Goal: Task Accomplishment & Management: Use online tool/utility

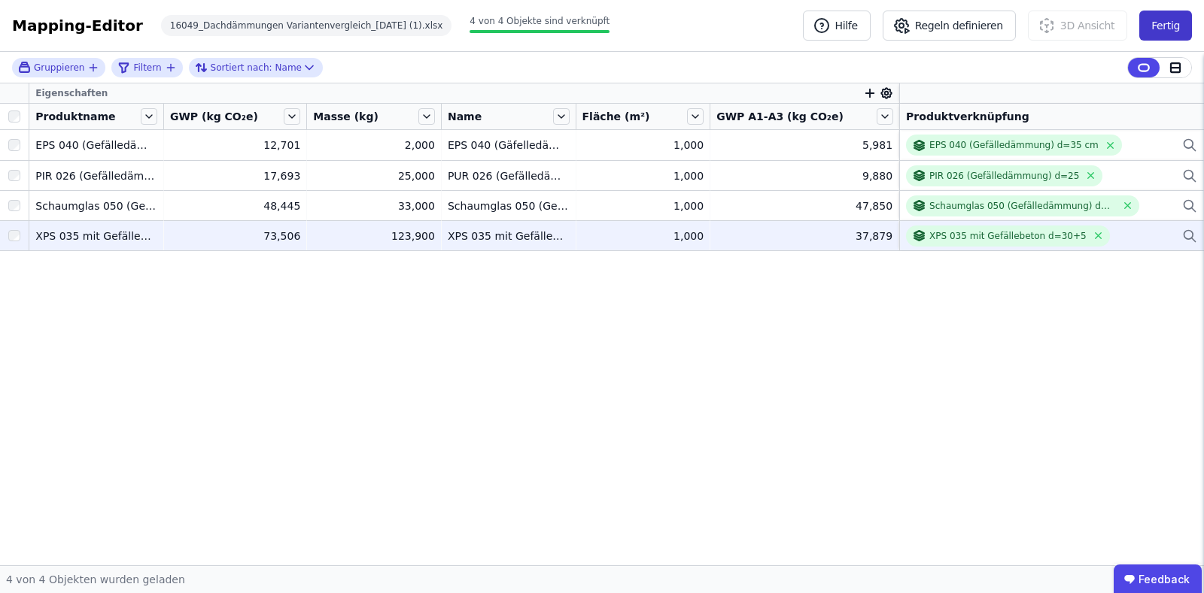
click at [1173, 21] on button "Fertig" at bounding box center [1165, 26] width 53 height 30
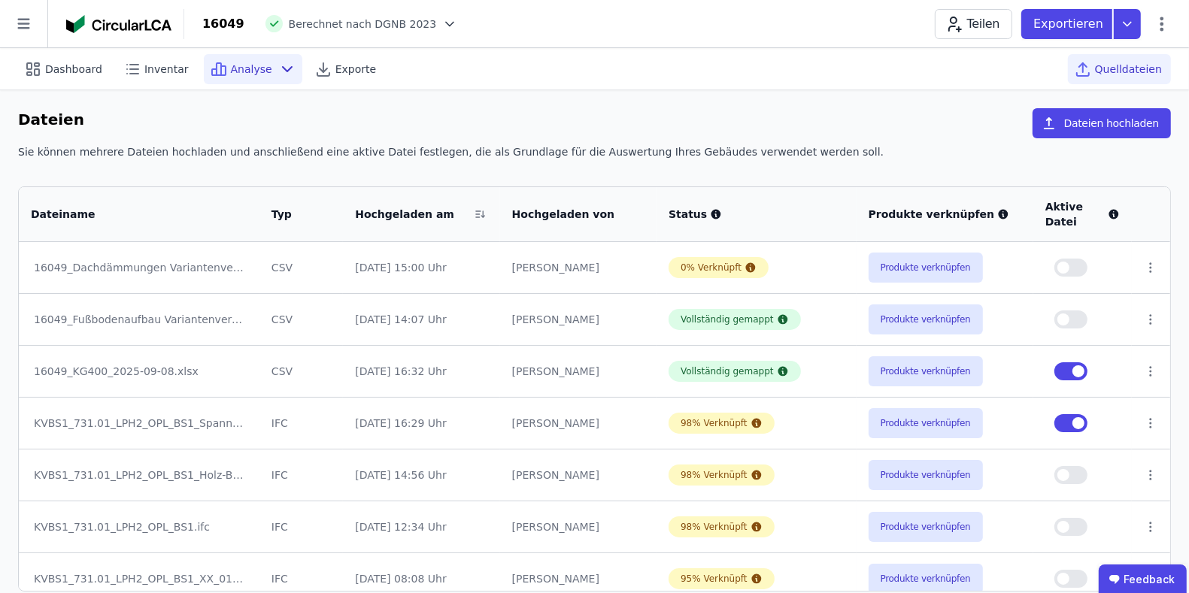
click at [252, 68] on span "Analyse" at bounding box center [251, 69] width 41 height 15
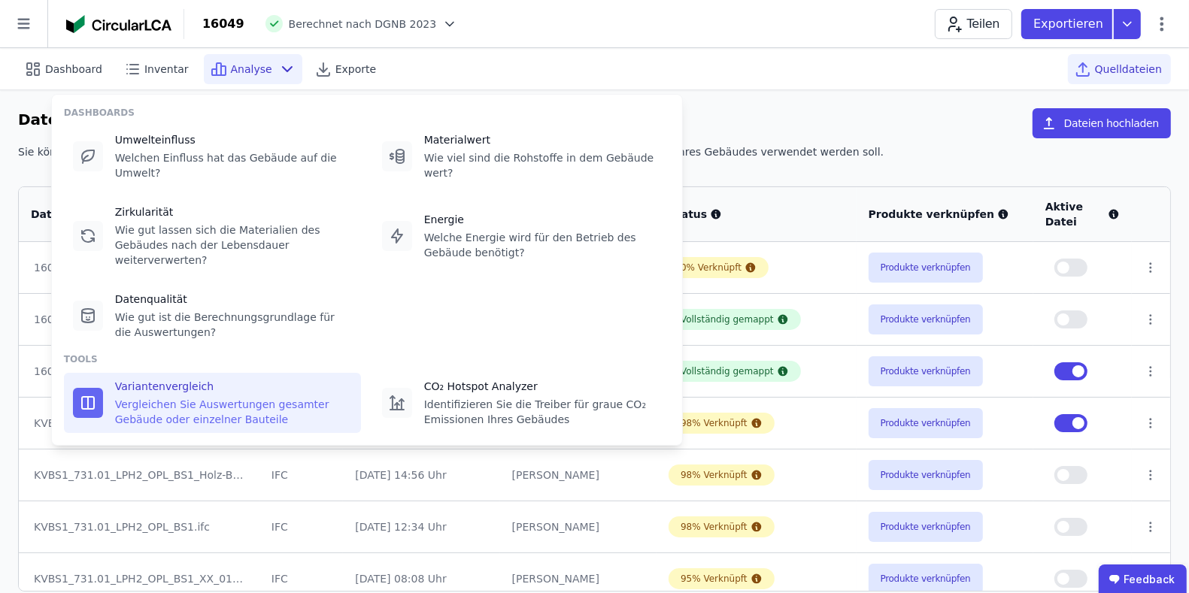
click at [217, 397] on div "Vergleichen Sie Auswertungen gesamter Gebäude oder einzelner Bauteile" at bounding box center [233, 412] width 237 height 30
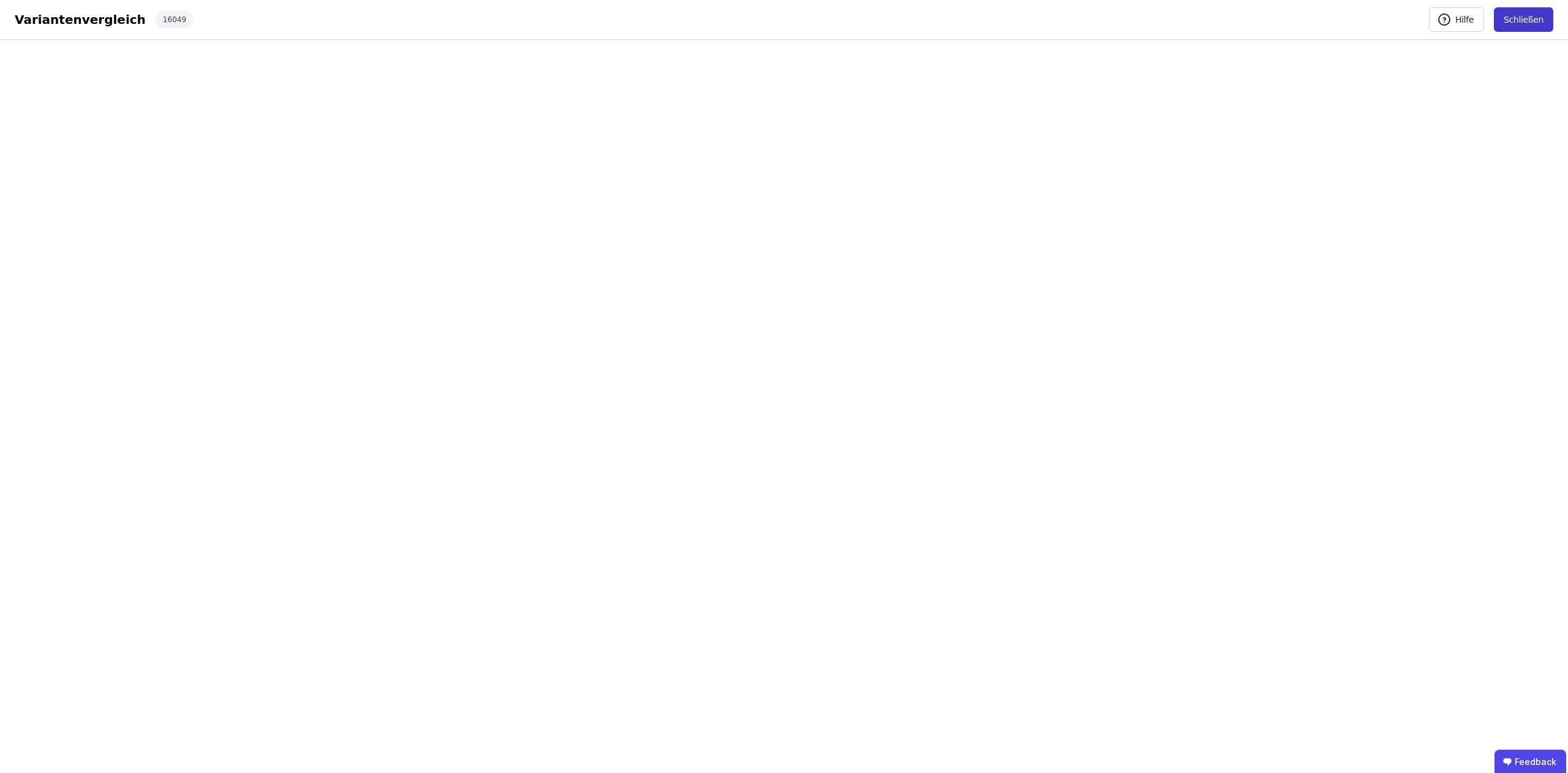
click at [979, 18] on button "Schließen" at bounding box center [1523, 20] width 59 height 24
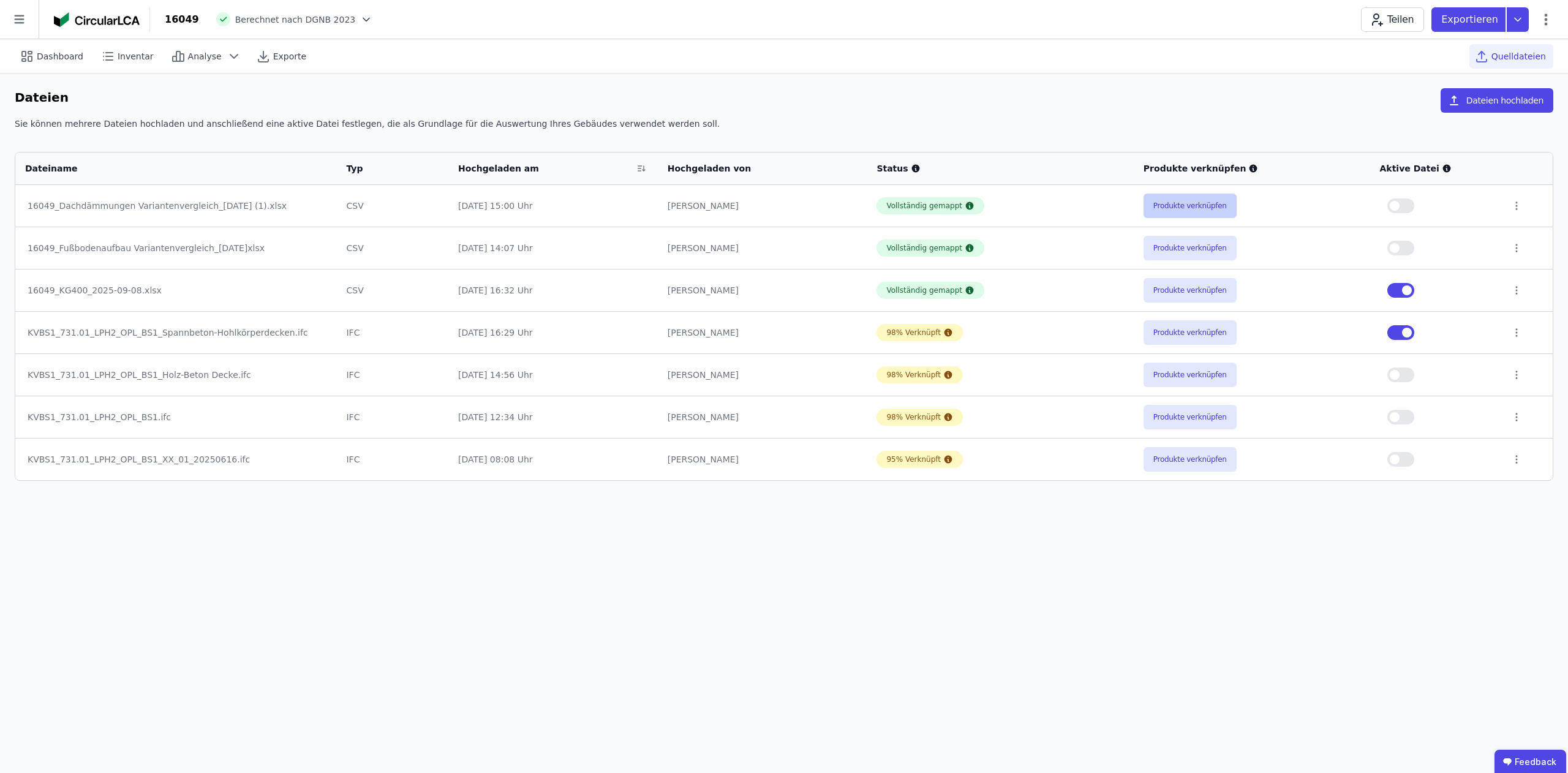
click at [979, 200] on button "Produkte verknüpfen" at bounding box center [1189, 206] width 93 height 24
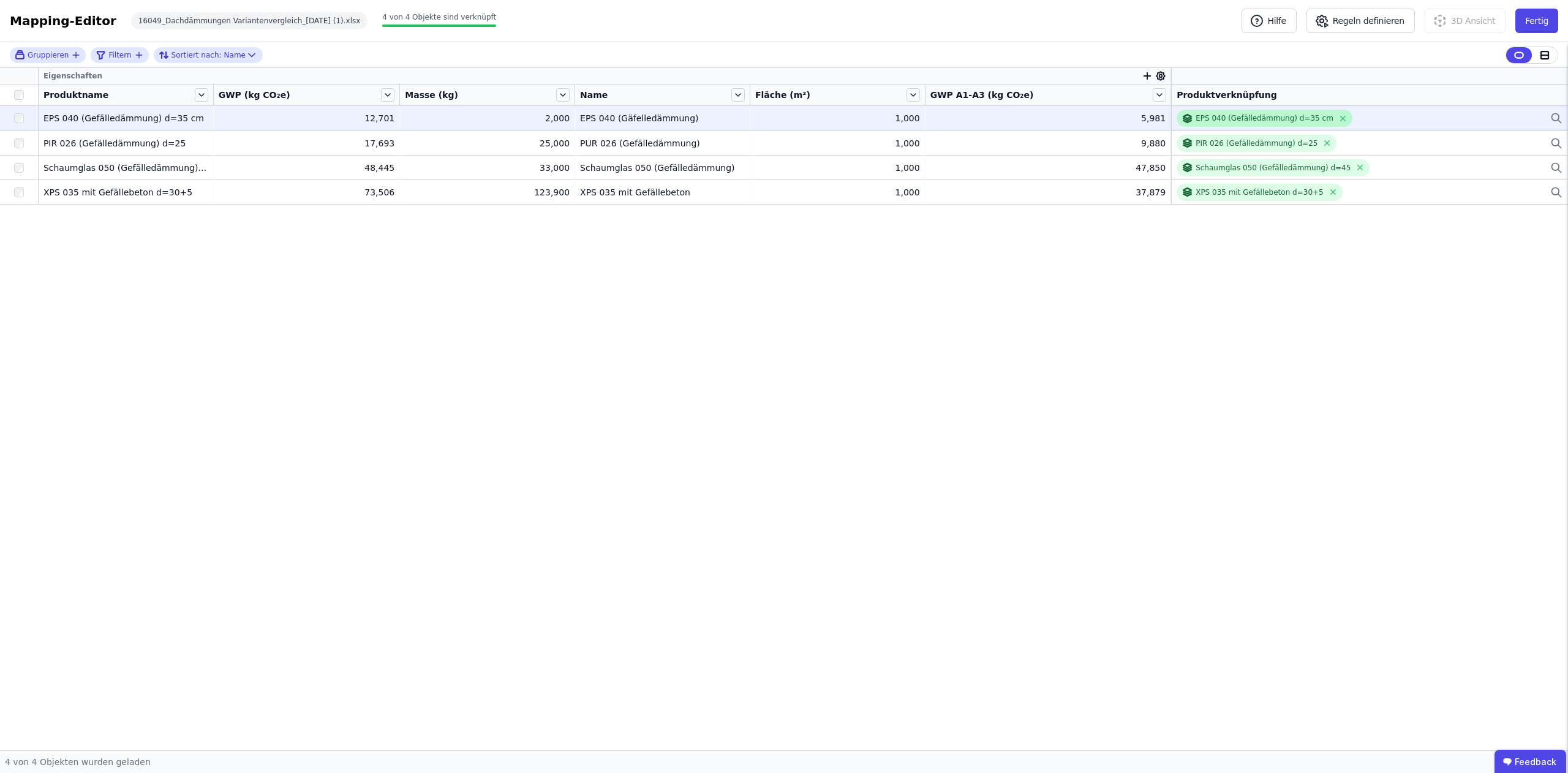
click at [979, 115] on div "EPS 040 (Gefälledämmung) d=35 cm" at bounding box center [1264, 118] width 138 height 10
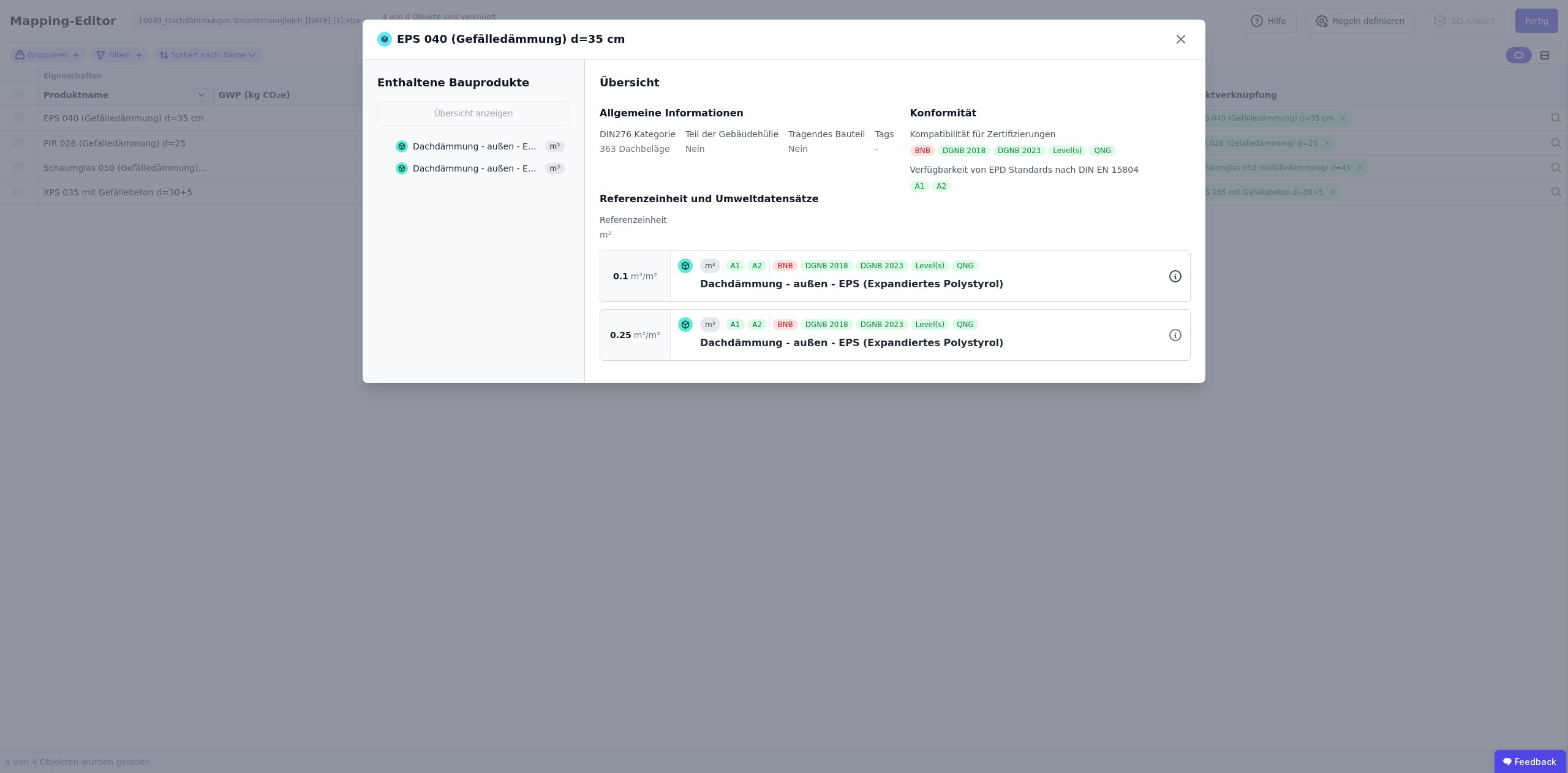
click at [979, 274] on icon at bounding box center [1175, 276] width 15 height 15
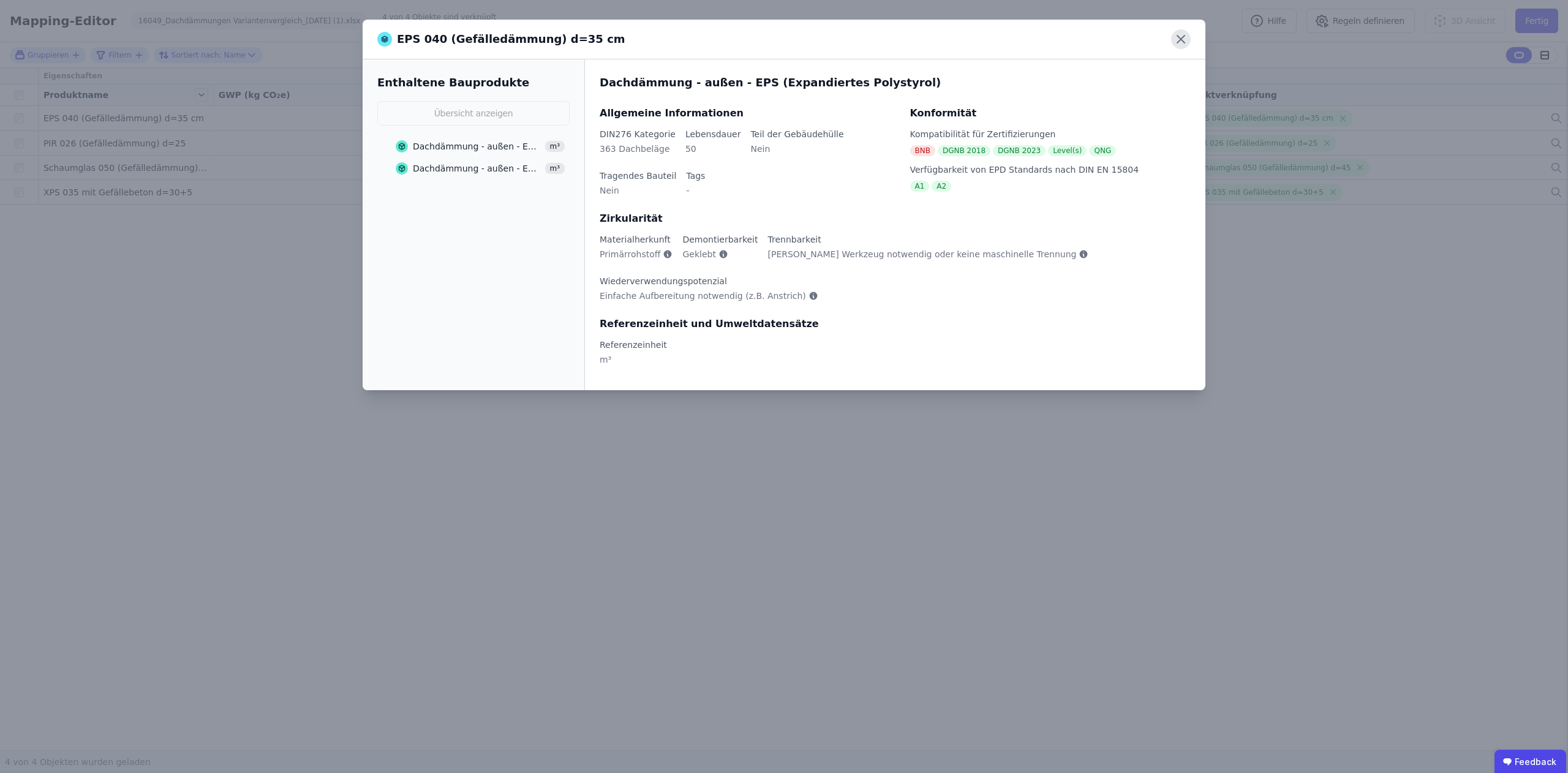
click at [979, 36] on icon at bounding box center [1180, 39] width 7 height 7
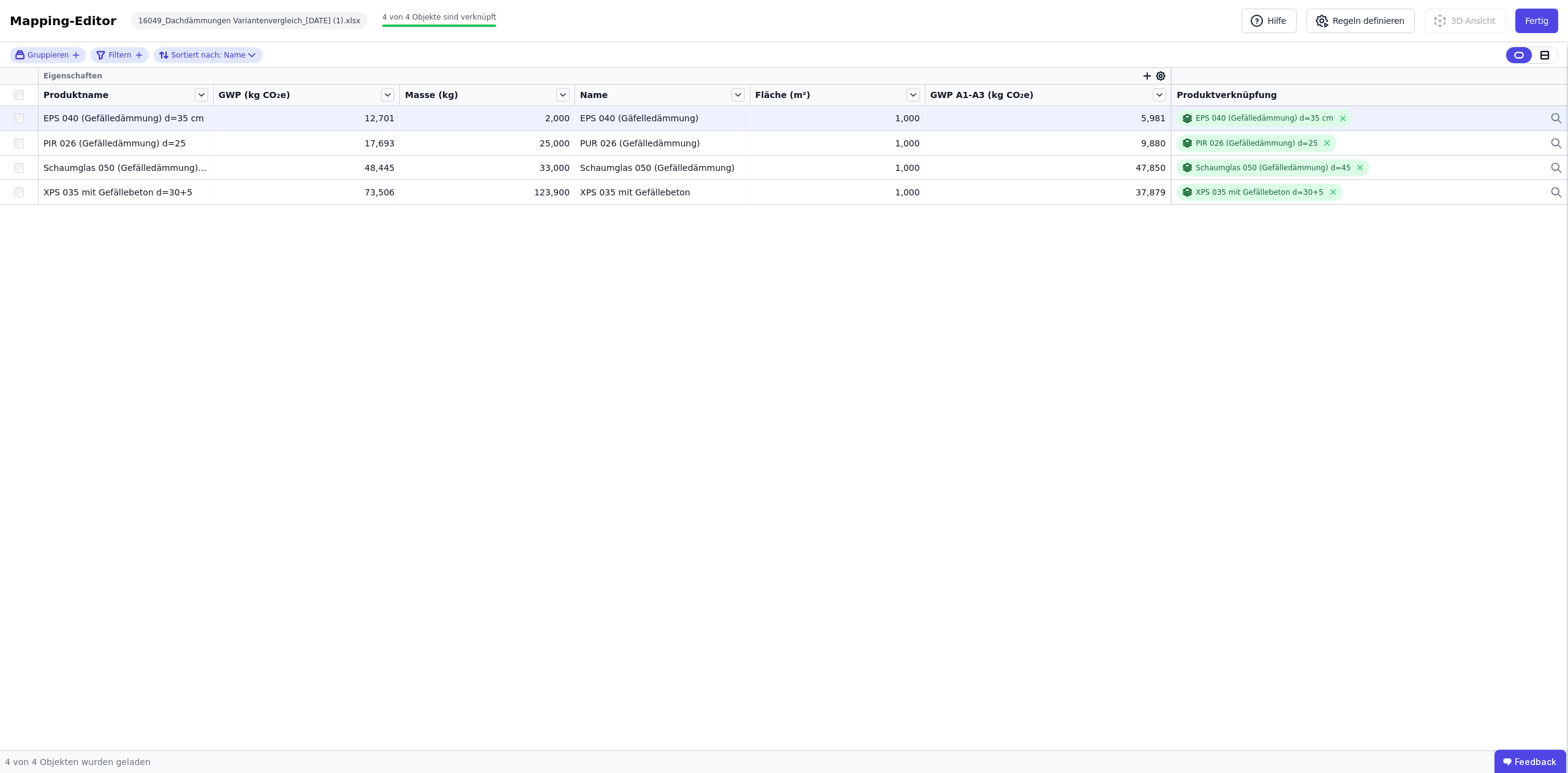
click at [979, 116] on icon at bounding box center [1556, 118] width 12 height 15
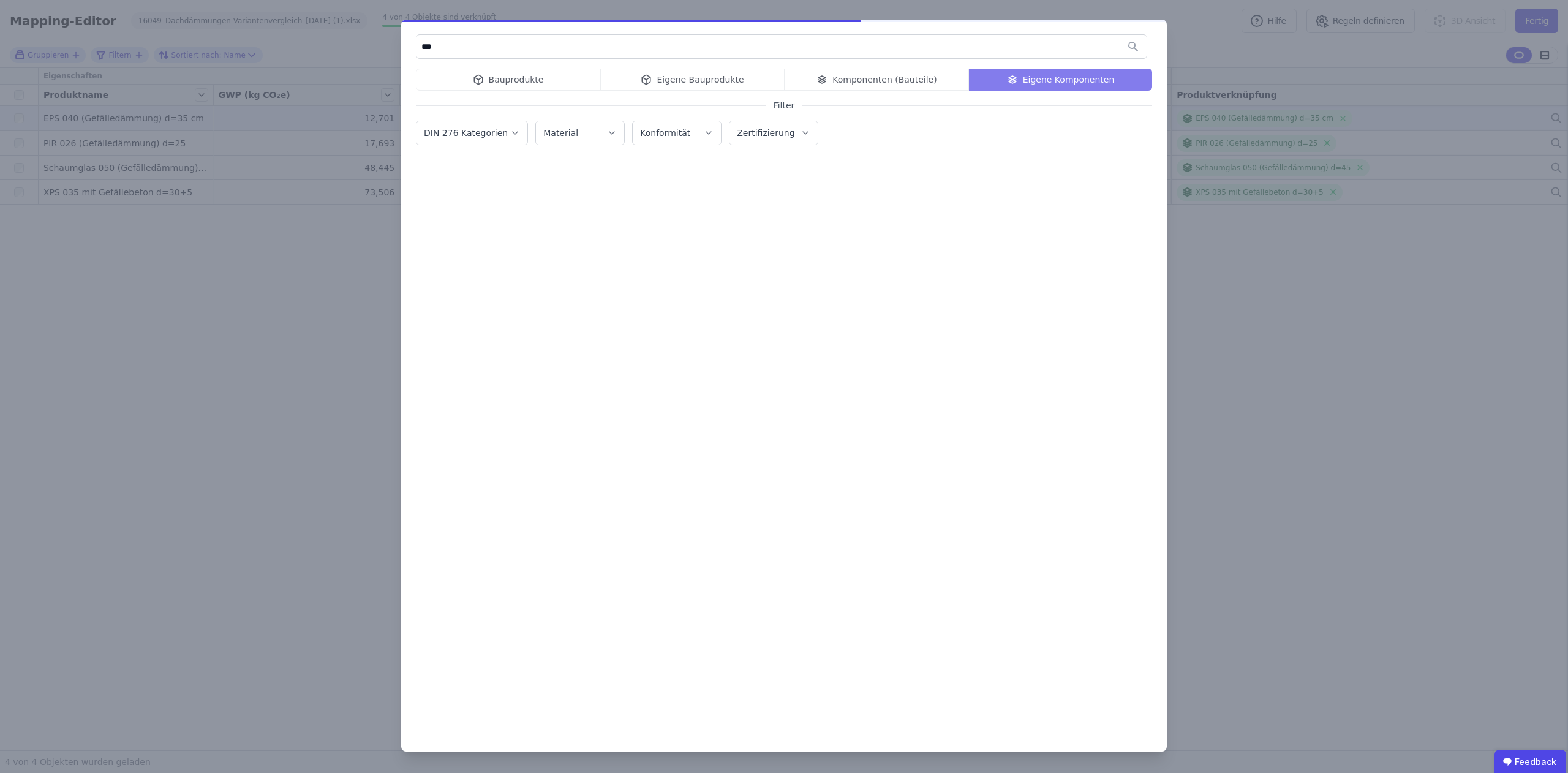
type input "***"
click at [524, 83] on div "Bauprodukte Eigene Bauprodukte Komponenten (Bauteile) Eigene Komponenten" at bounding box center [784, 79] width 736 height 22
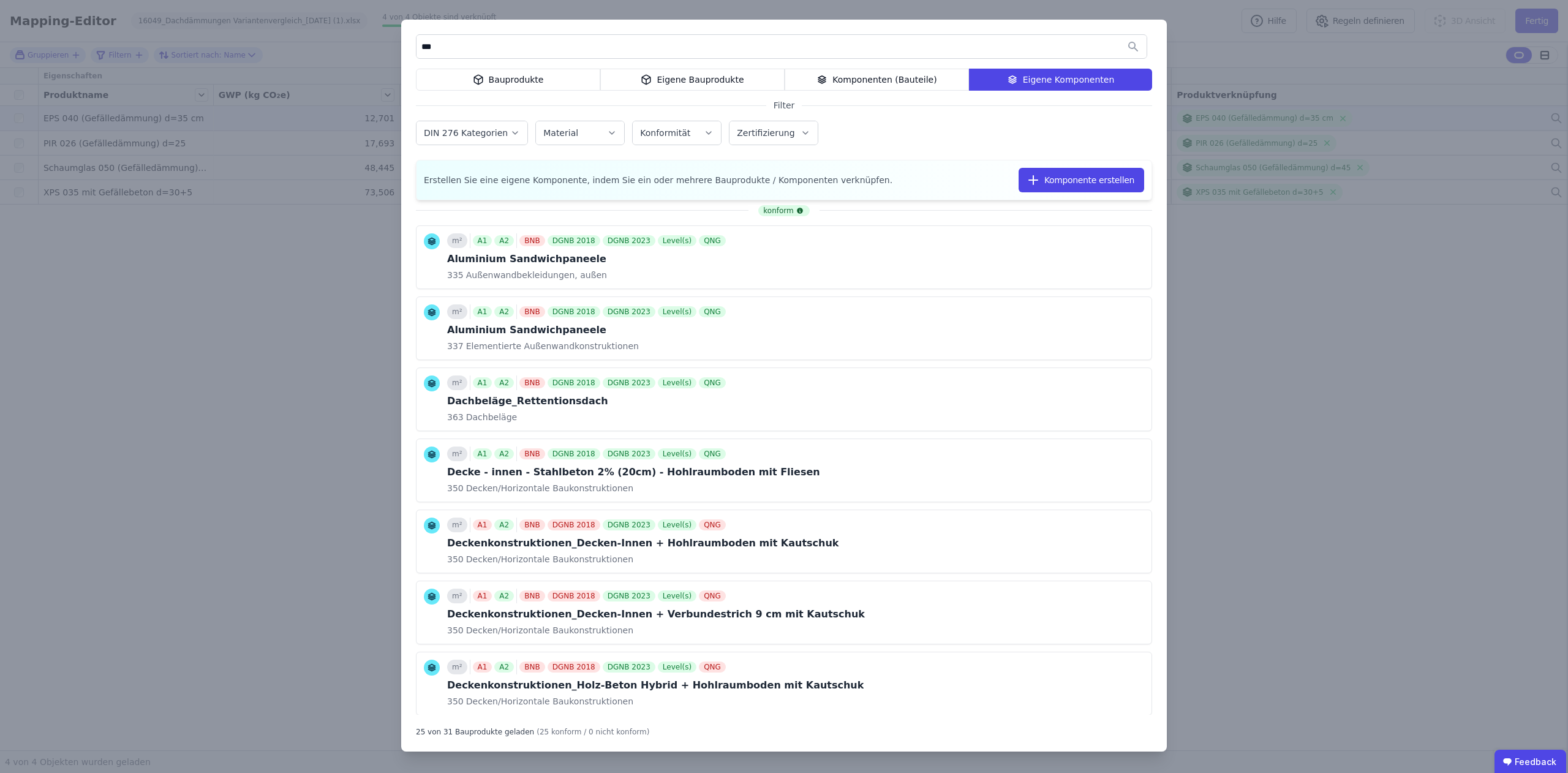
click at [510, 81] on div "Bauprodukte" at bounding box center [508, 79] width 184 height 22
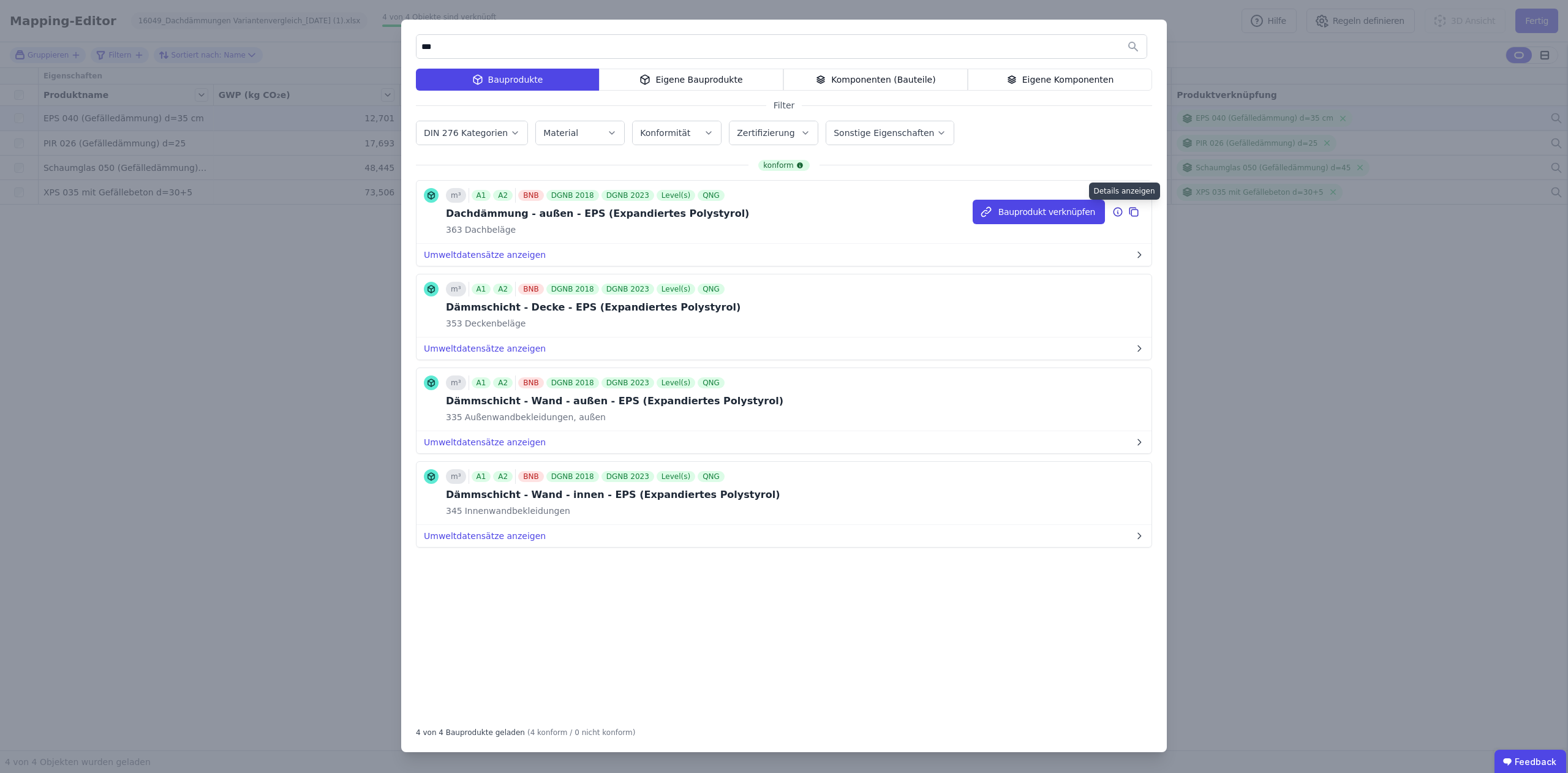
click at [979, 214] on icon at bounding box center [1118, 212] width 11 height 15
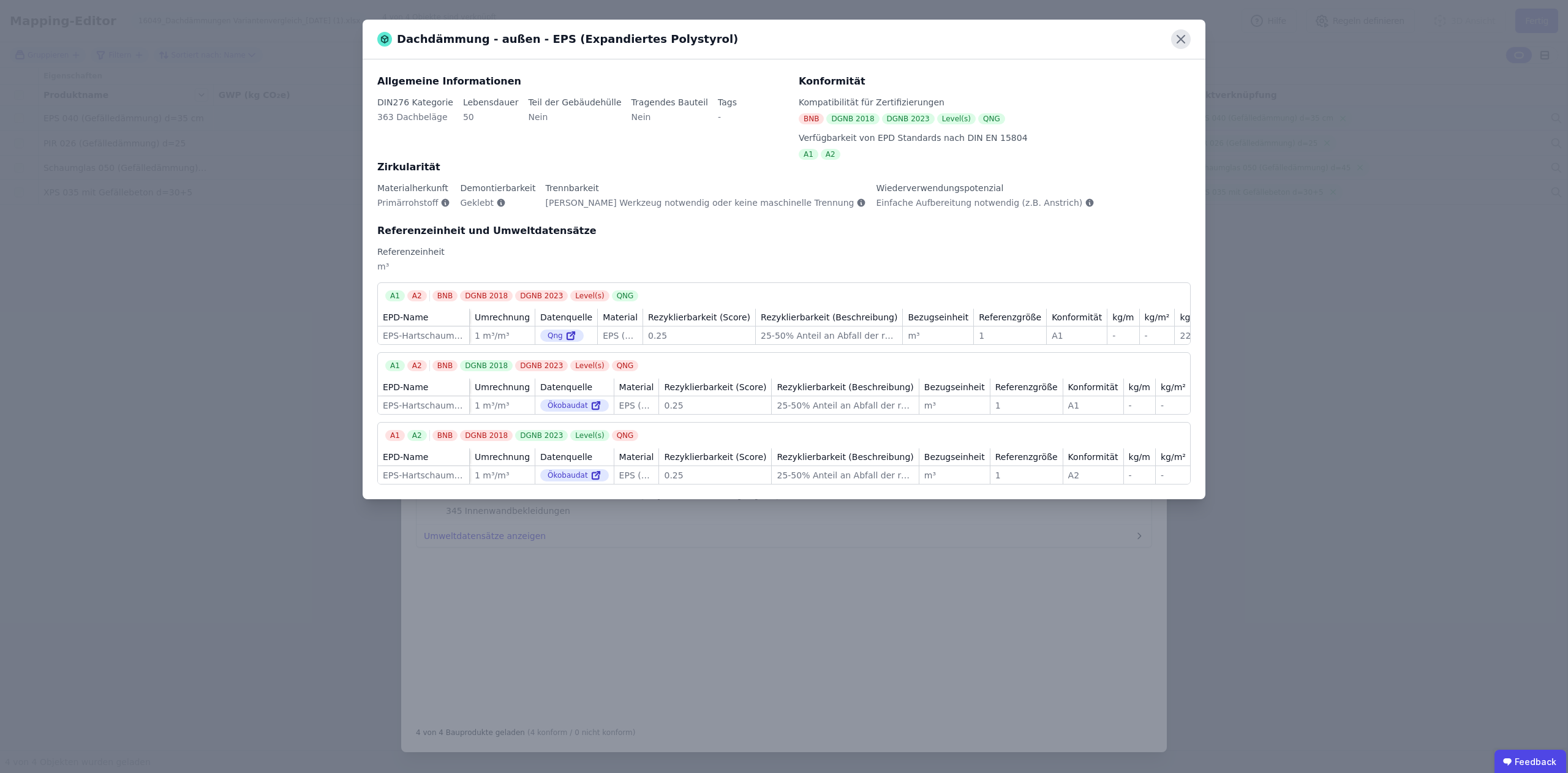
click at [979, 37] on icon at bounding box center [1180, 39] width 20 height 20
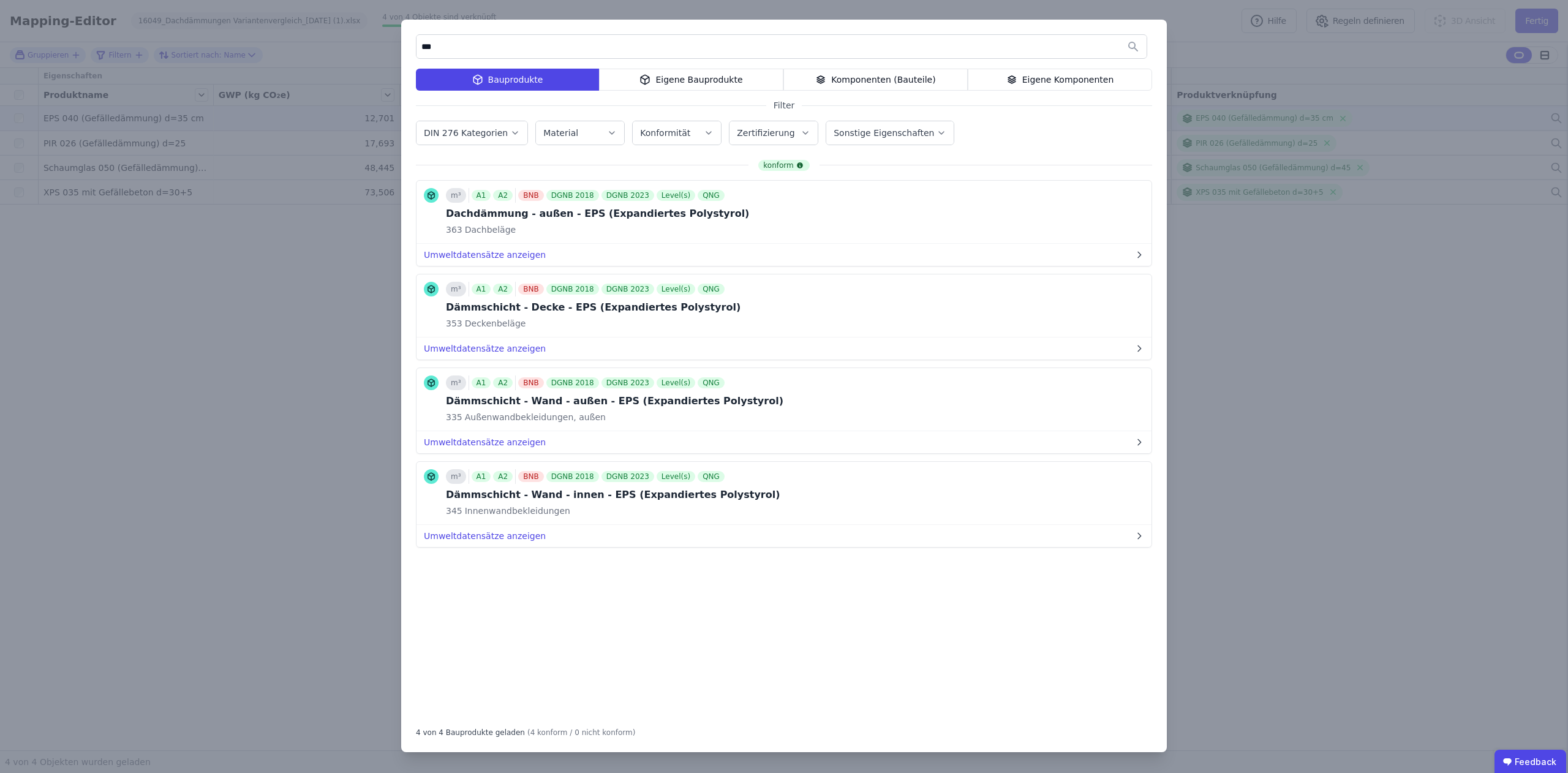
click at [979, 480] on div "*** Bauprodukte Eigene Bauprodukte Komponenten (Bauteile) Eigene Komponenten Fi…" at bounding box center [784, 386] width 1568 height 773
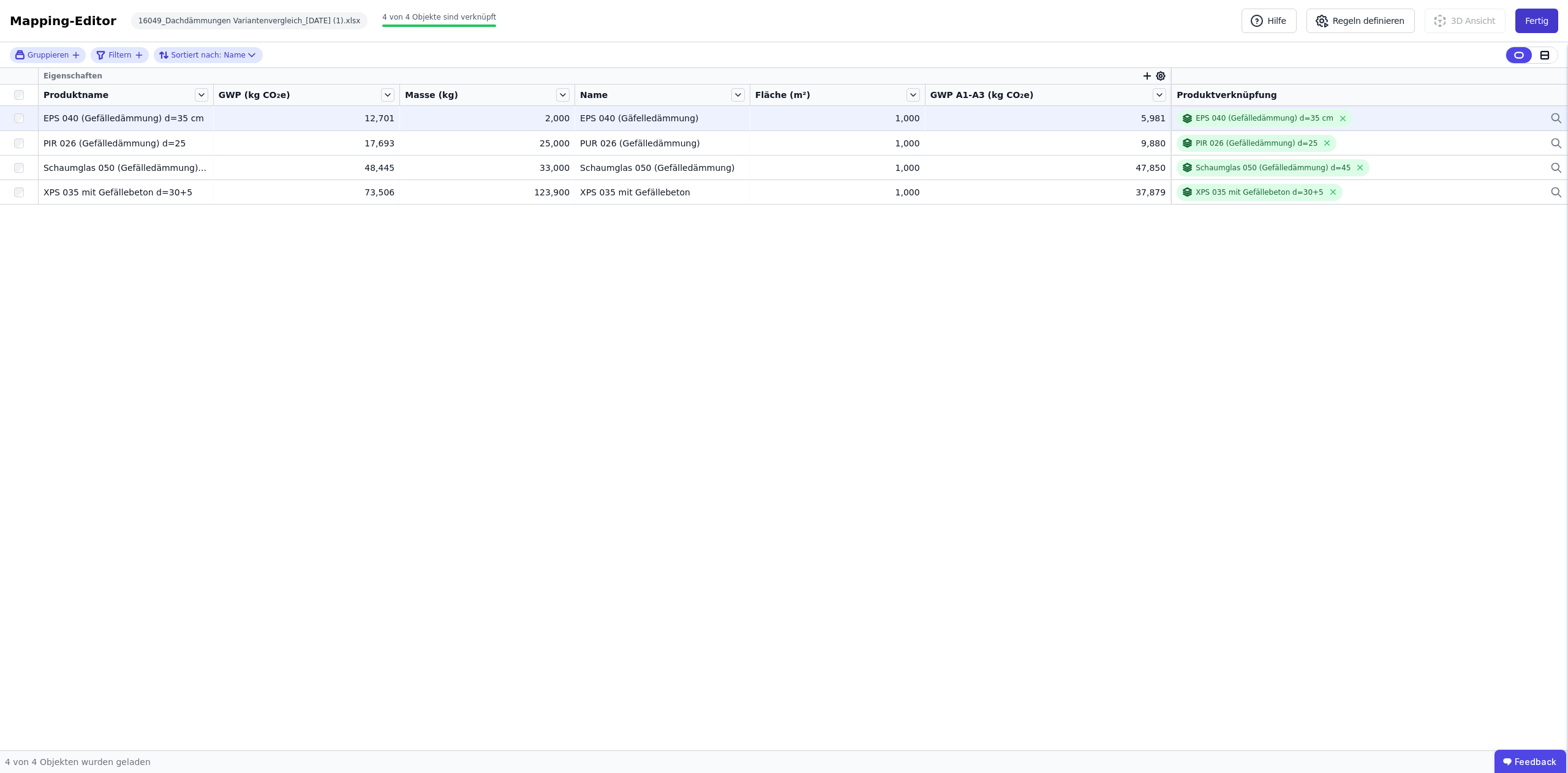
click at [979, 16] on button "Fertig" at bounding box center [1536, 21] width 43 height 24
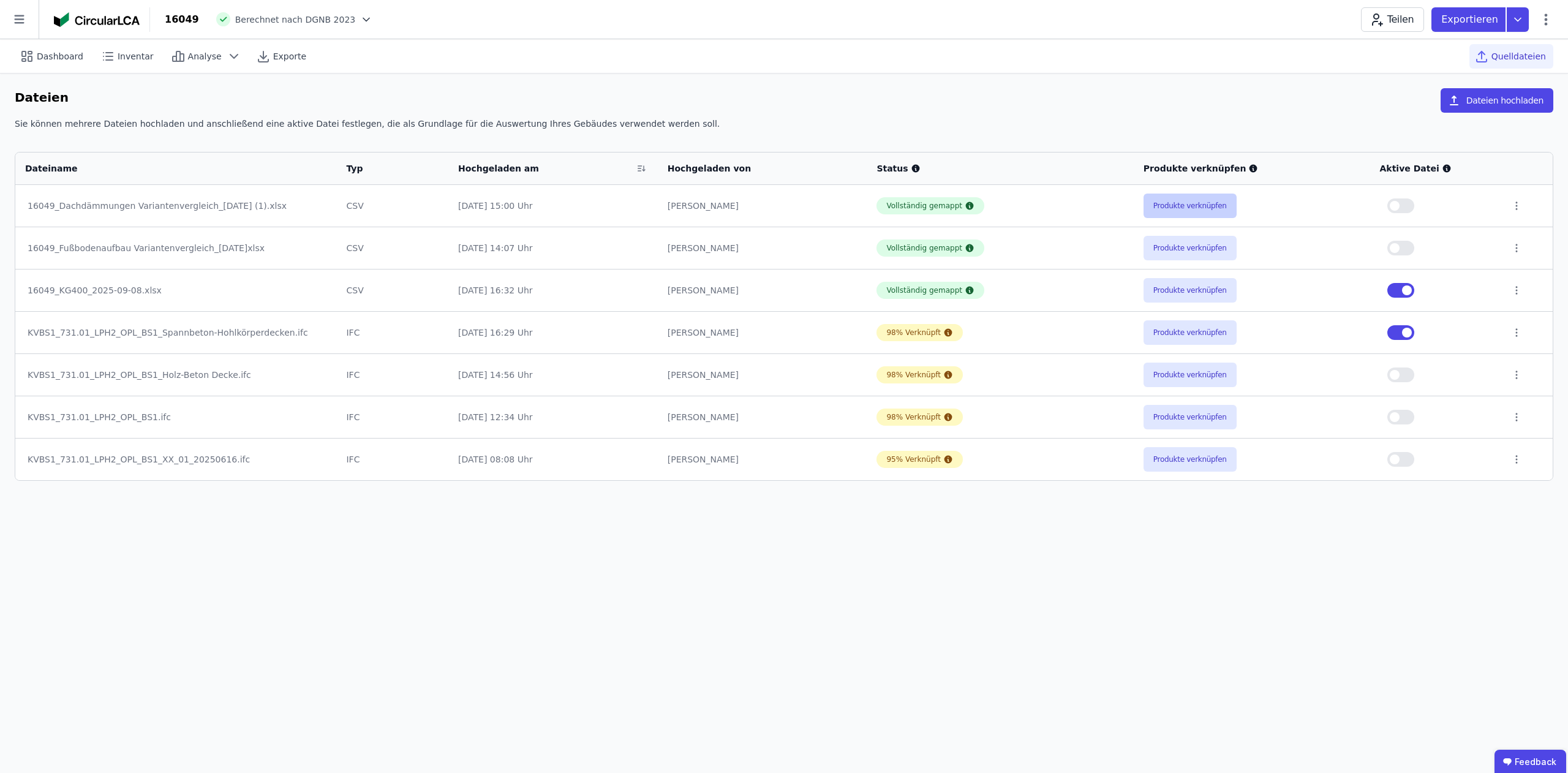
click at [979, 209] on button "Produkte verknüpfen" at bounding box center [1189, 206] width 93 height 24
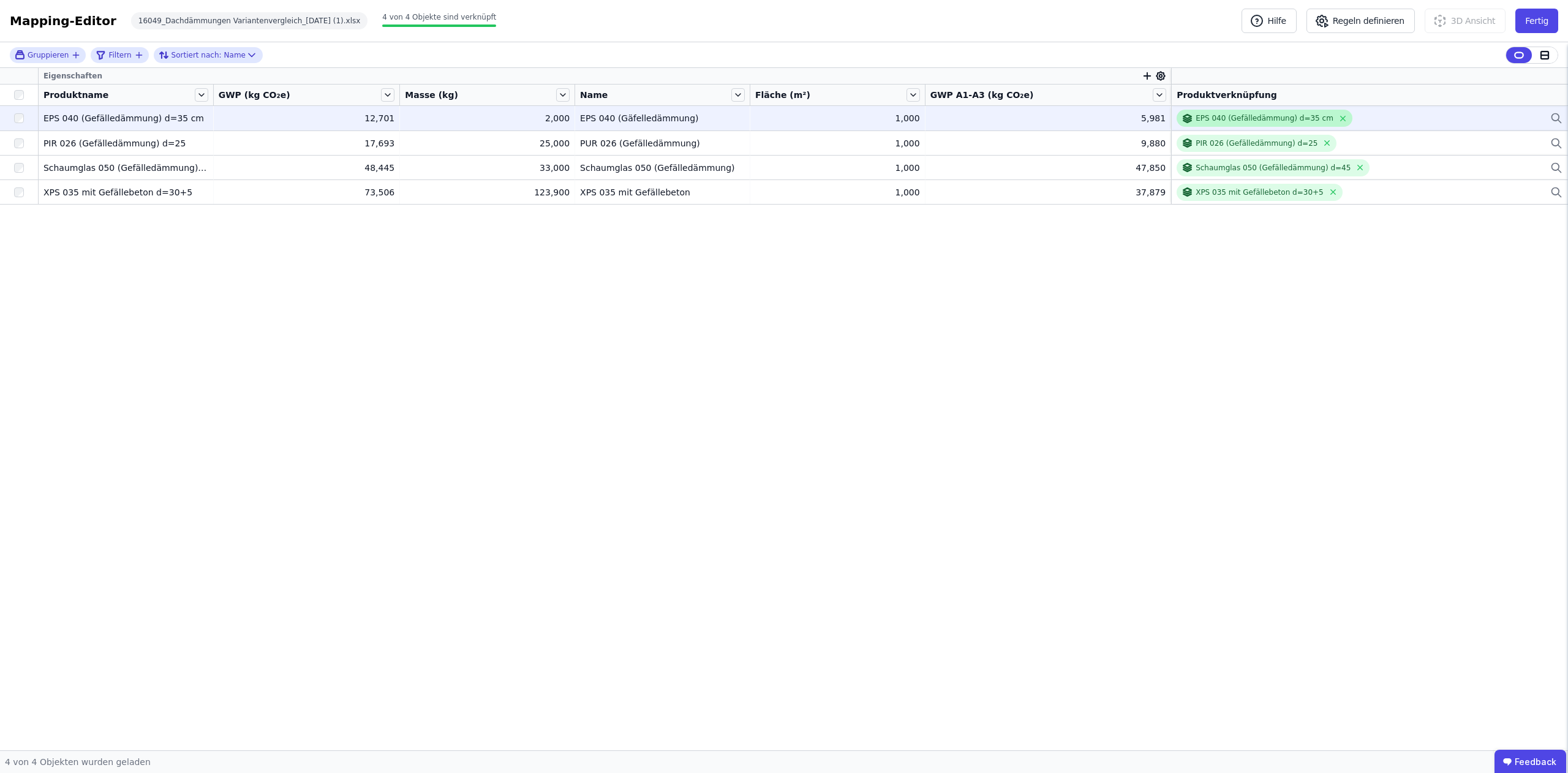
click at [979, 123] on div "EPS 040 (Gefälledämmung) d=35 cm" at bounding box center [1257, 118] width 152 height 11
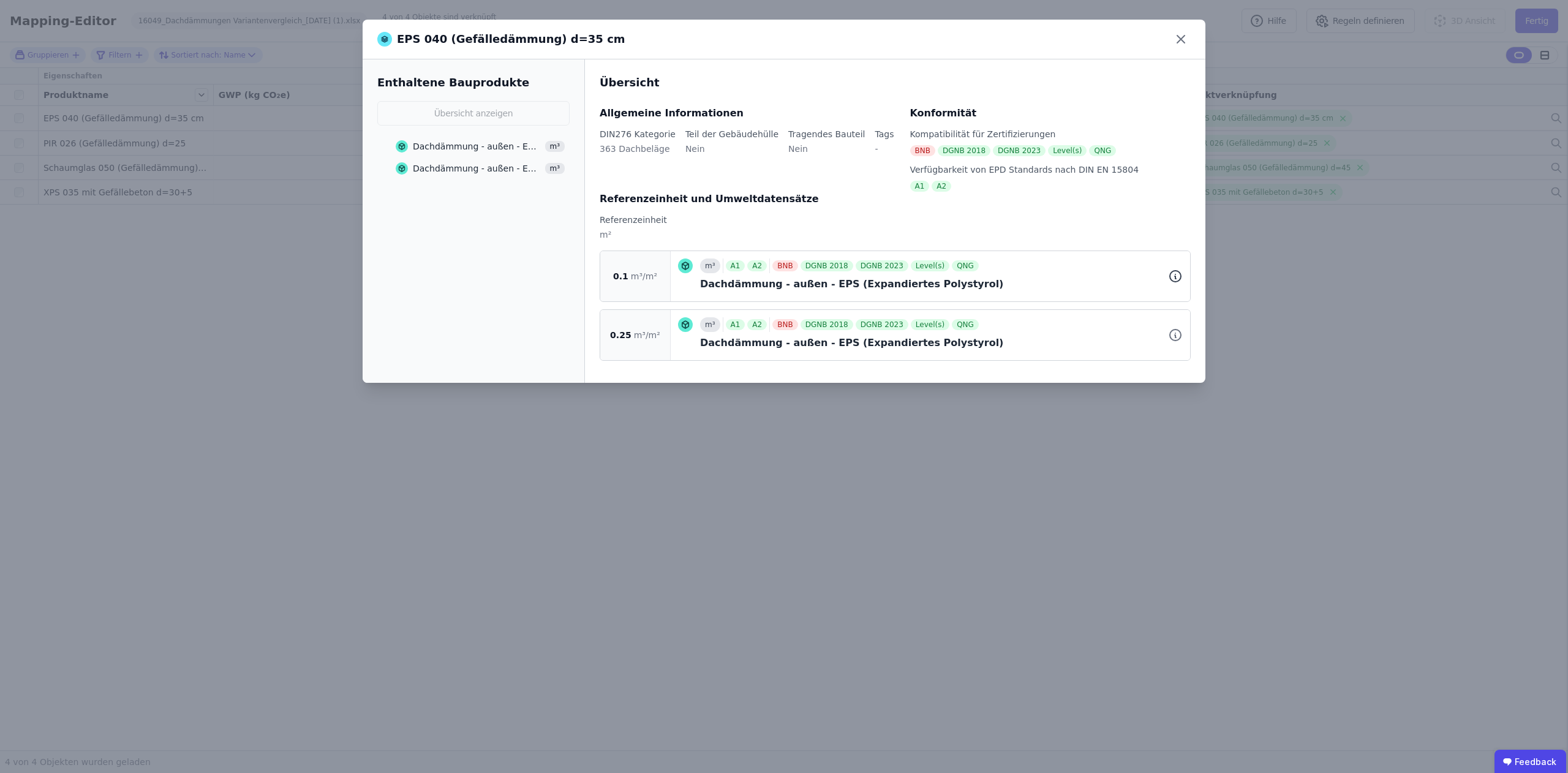
click at [979, 276] on icon at bounding box center [1176, 277] width 2 height 2
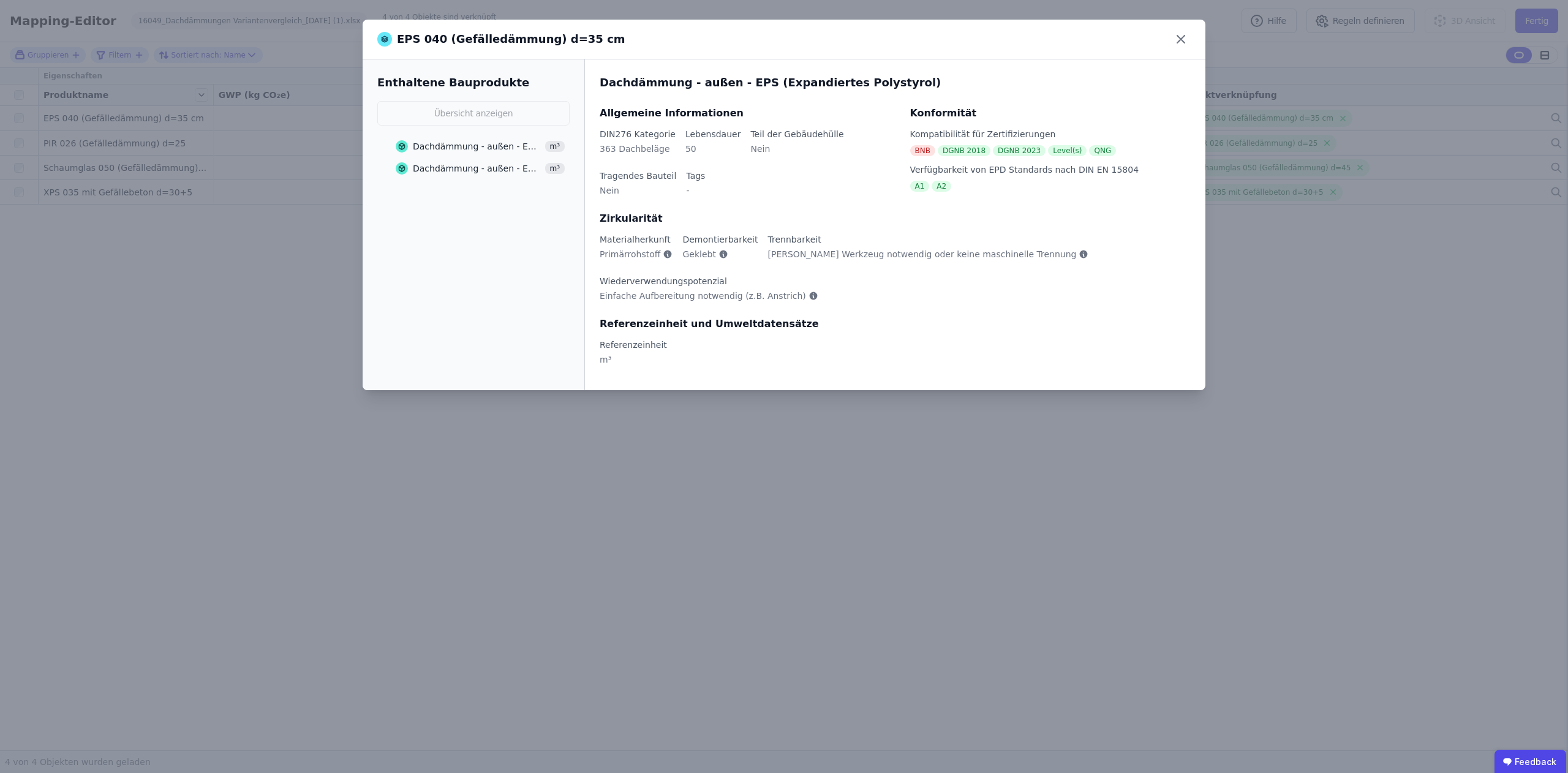
click at [430, 146] on div "Dachdämmung - außen - EPS (Expandiertes Polystyrol)" at bounding box center [477, 146] width 129 height 12
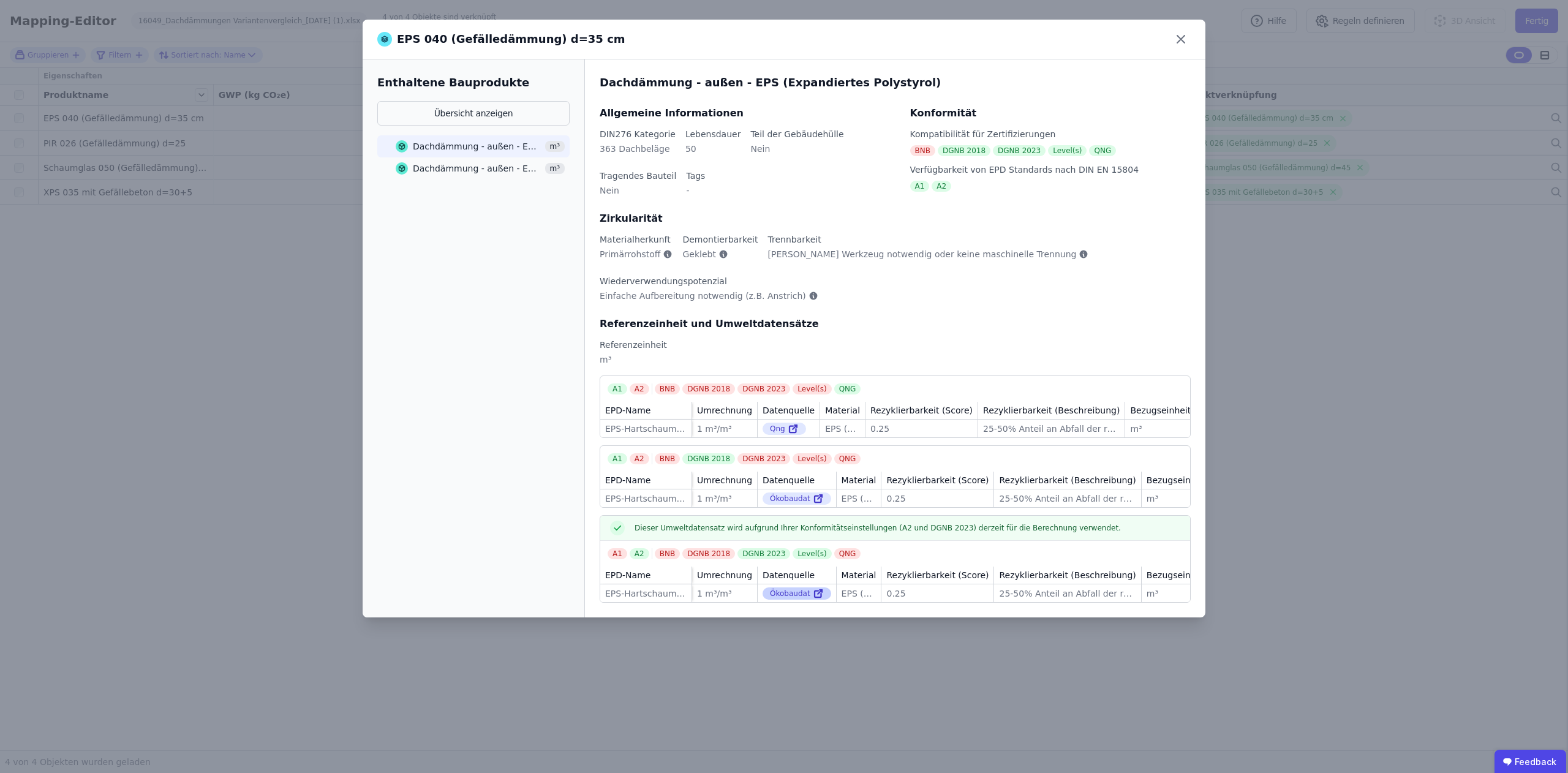
click at [812, 483] on icon at bounding box center [818, 594] width 11 height 15
click at [979, 42] on icon at bounding box center [1180, 39] width 20 height 20
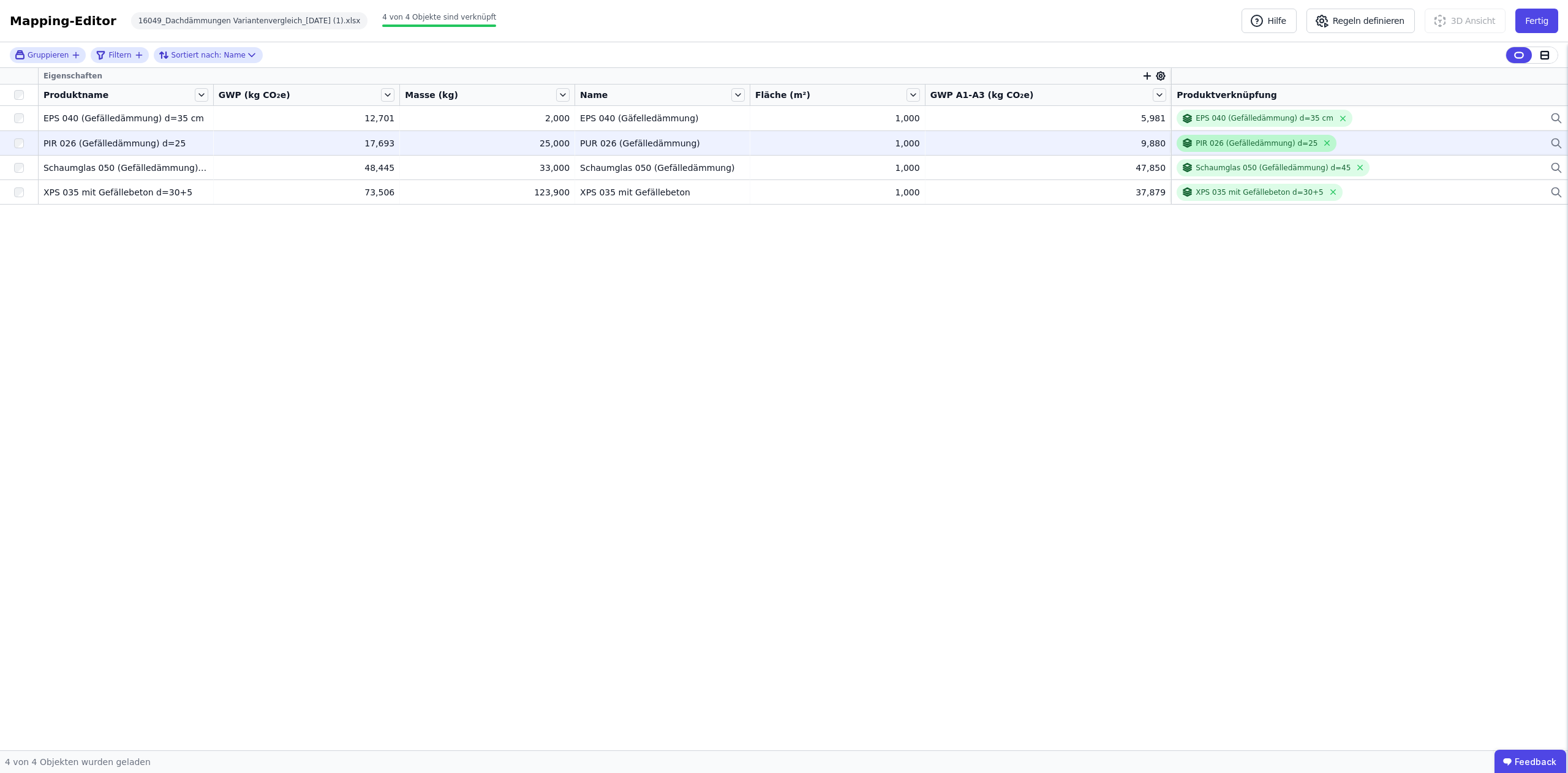
click at [979, 144] on div "PIR 026 (Gefälledämmung) d=25" at bounding box center [1256, 143] width 122 height 10
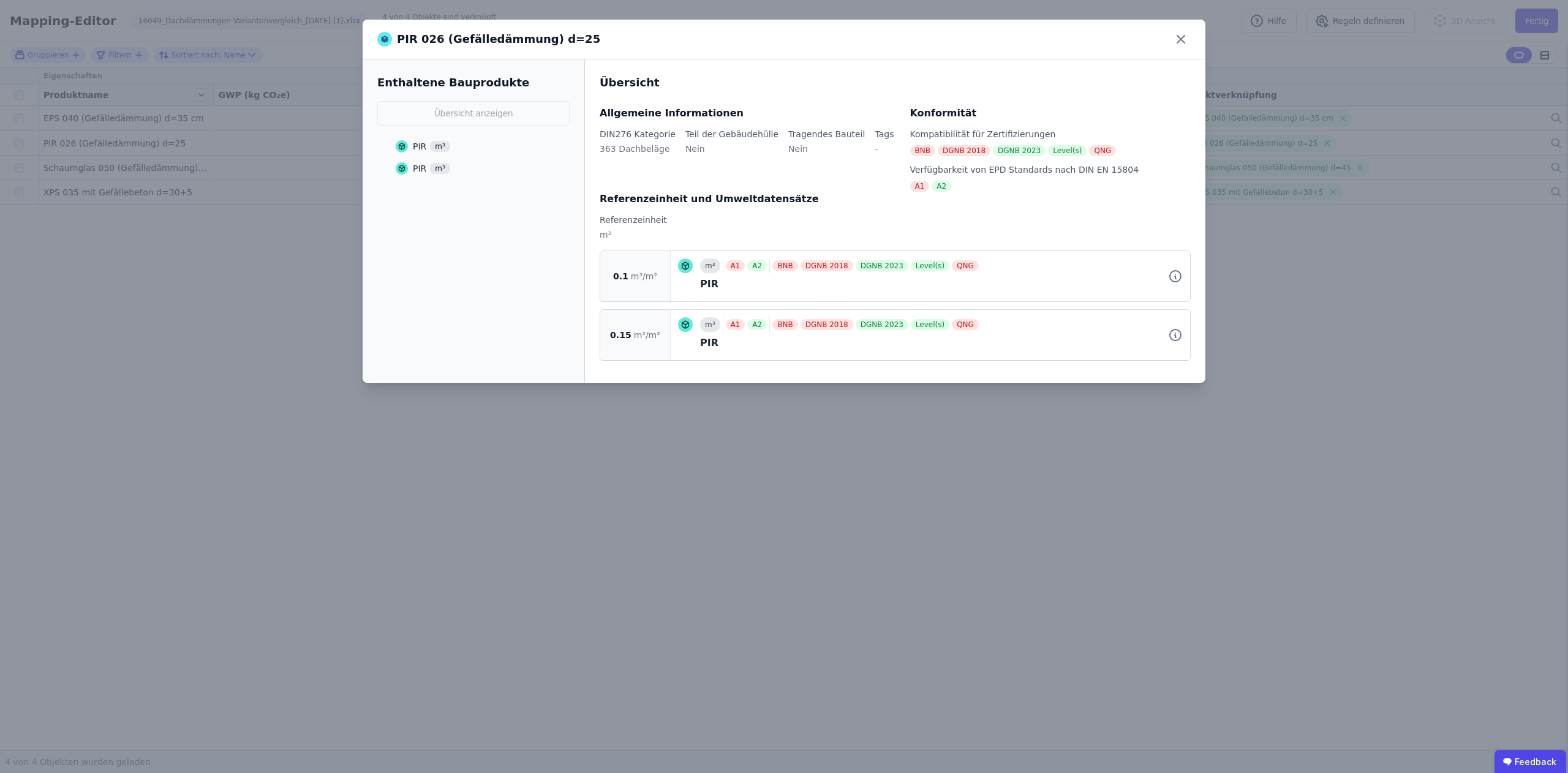
click at [436, 145] on span "m³" at bounding box center [440, 147] width 20 height 11
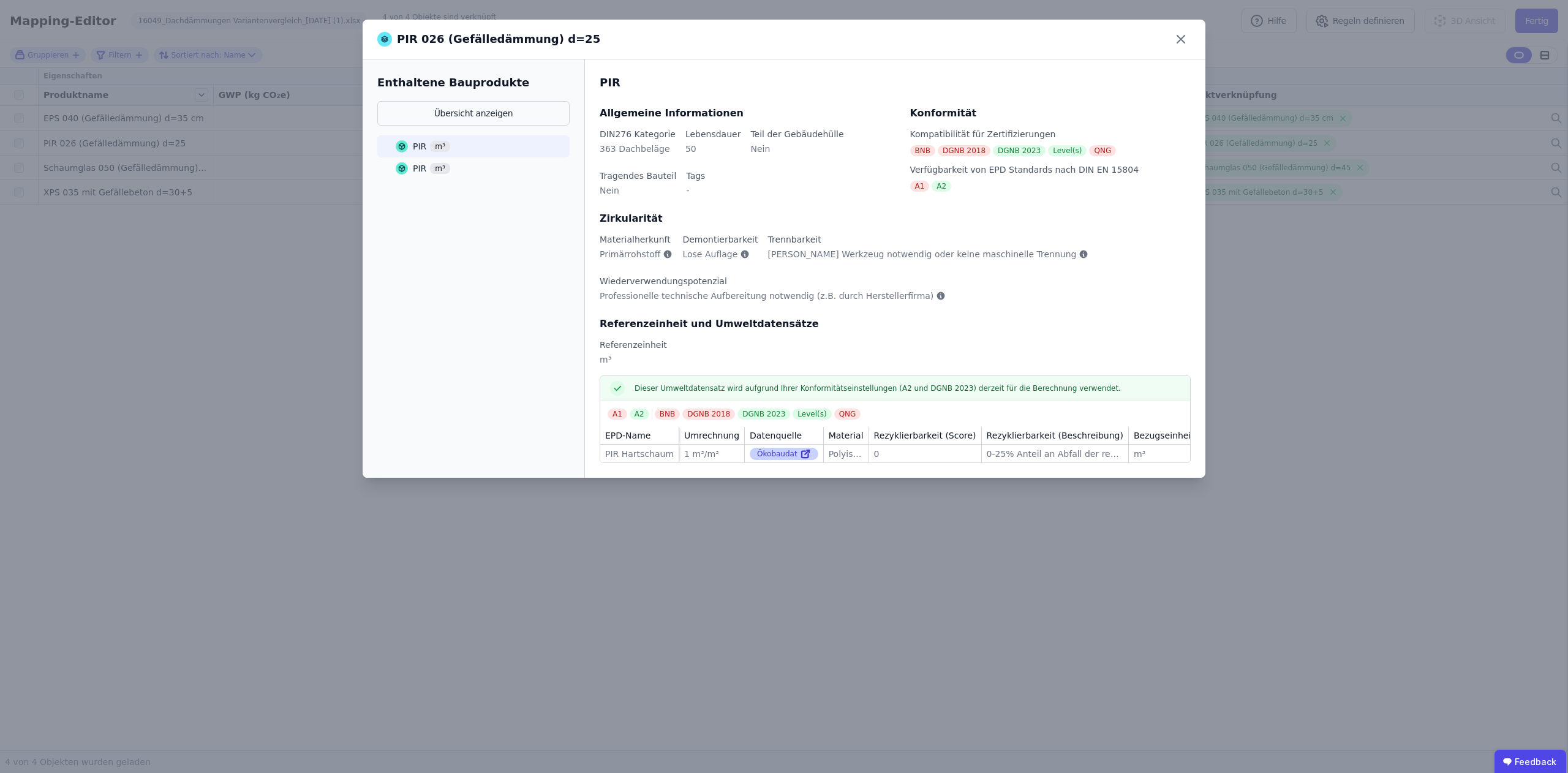
click at [799, 455] on icon at bounding box center [805, 454] width 11 height 15
click at [979, 40] on icon at bounding box center [1180, 39] width 20 height 20
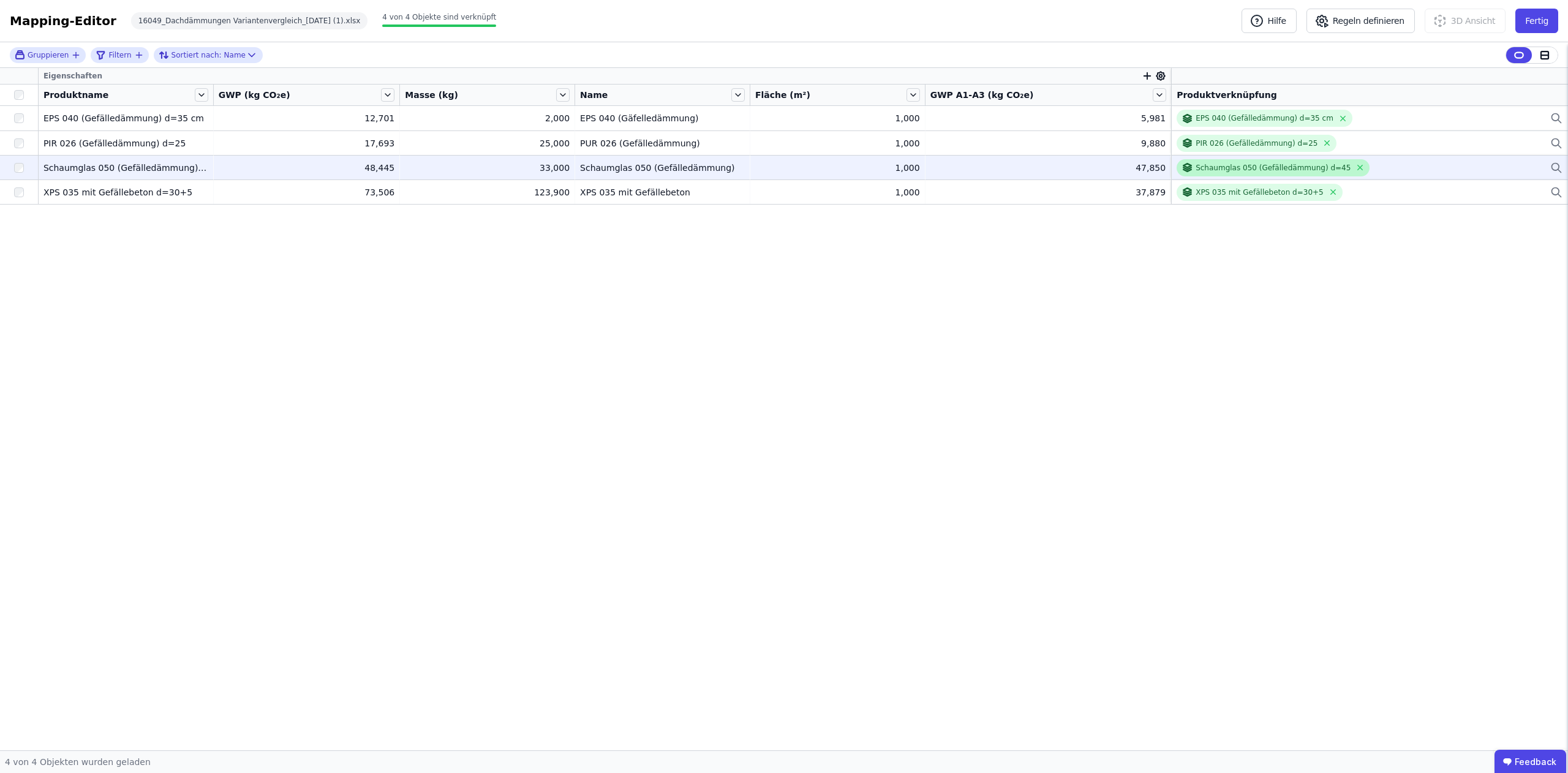
click at [979, 165] on div "Schaumglas 050 (Gefälledämmung) d=45" at bounding box center [1272, 168] width 155 height 10
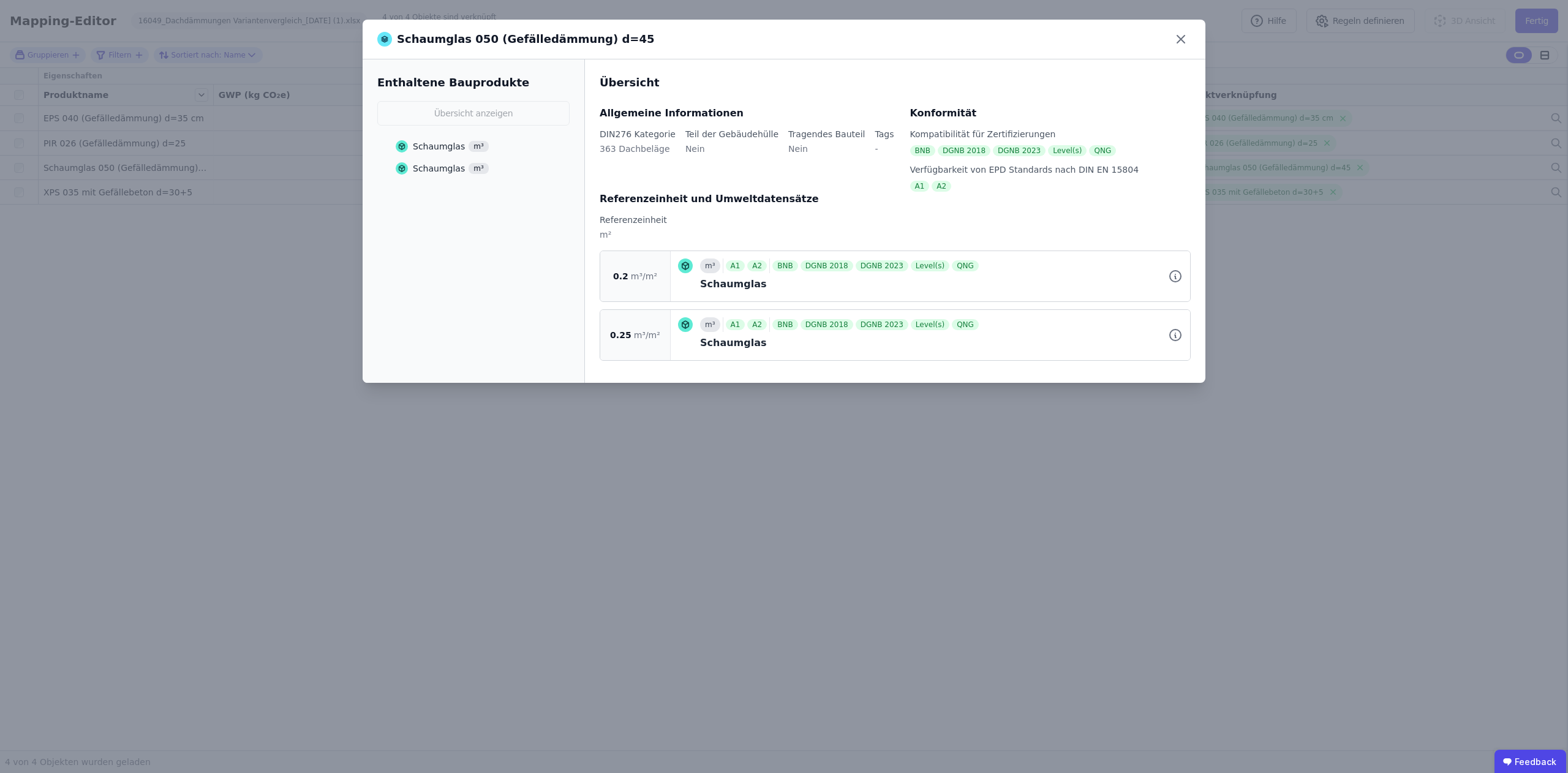
click at [435, 166] on div "Schaumglas" at bounding box center [439, 168] width 52 height 12
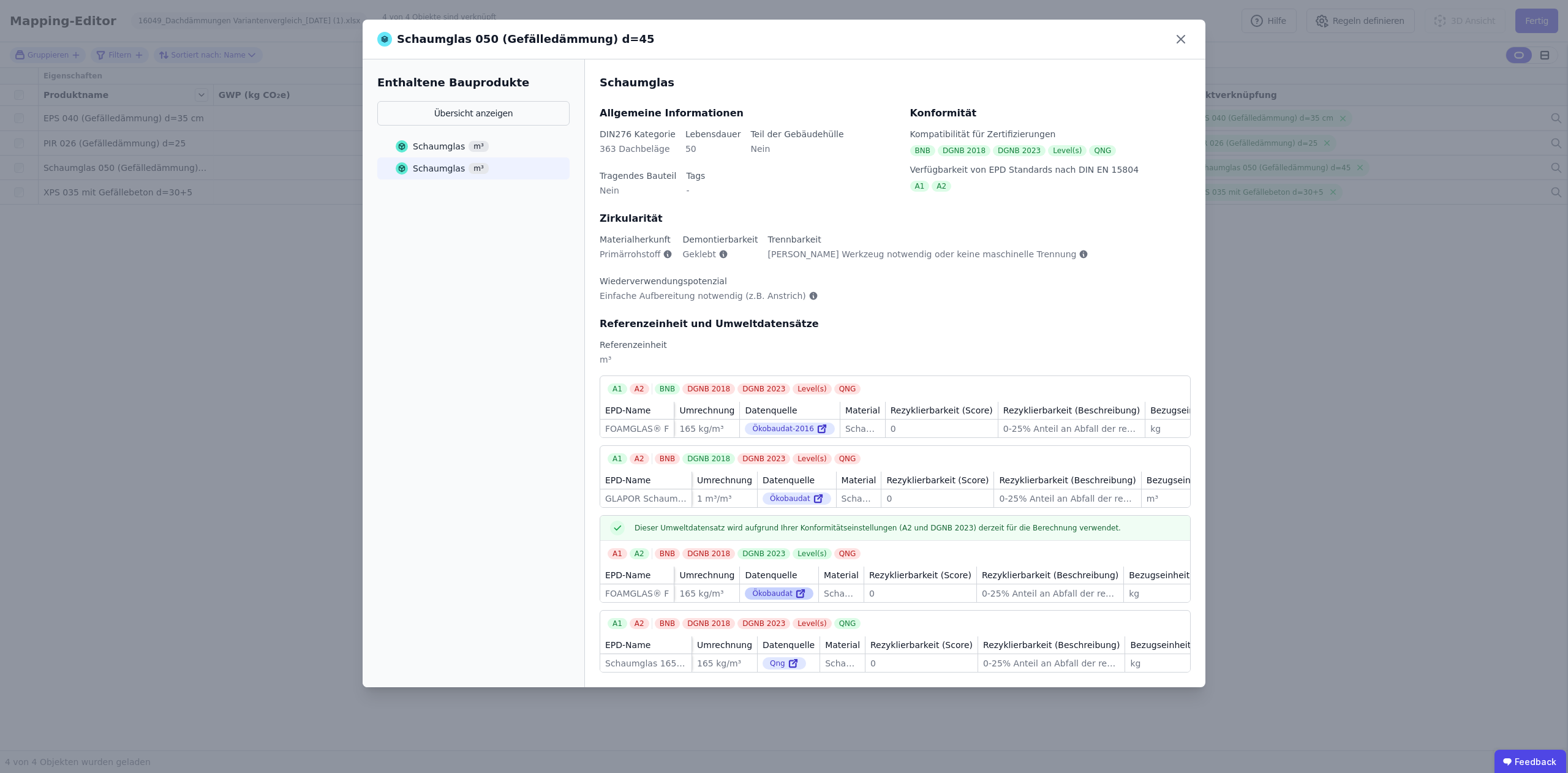
click at [795, 483] on icon at bounding box center [800, 594] width 11 height 15
click at [979, 42] on icon at bounding box center [1180, 39] width 20 height 20
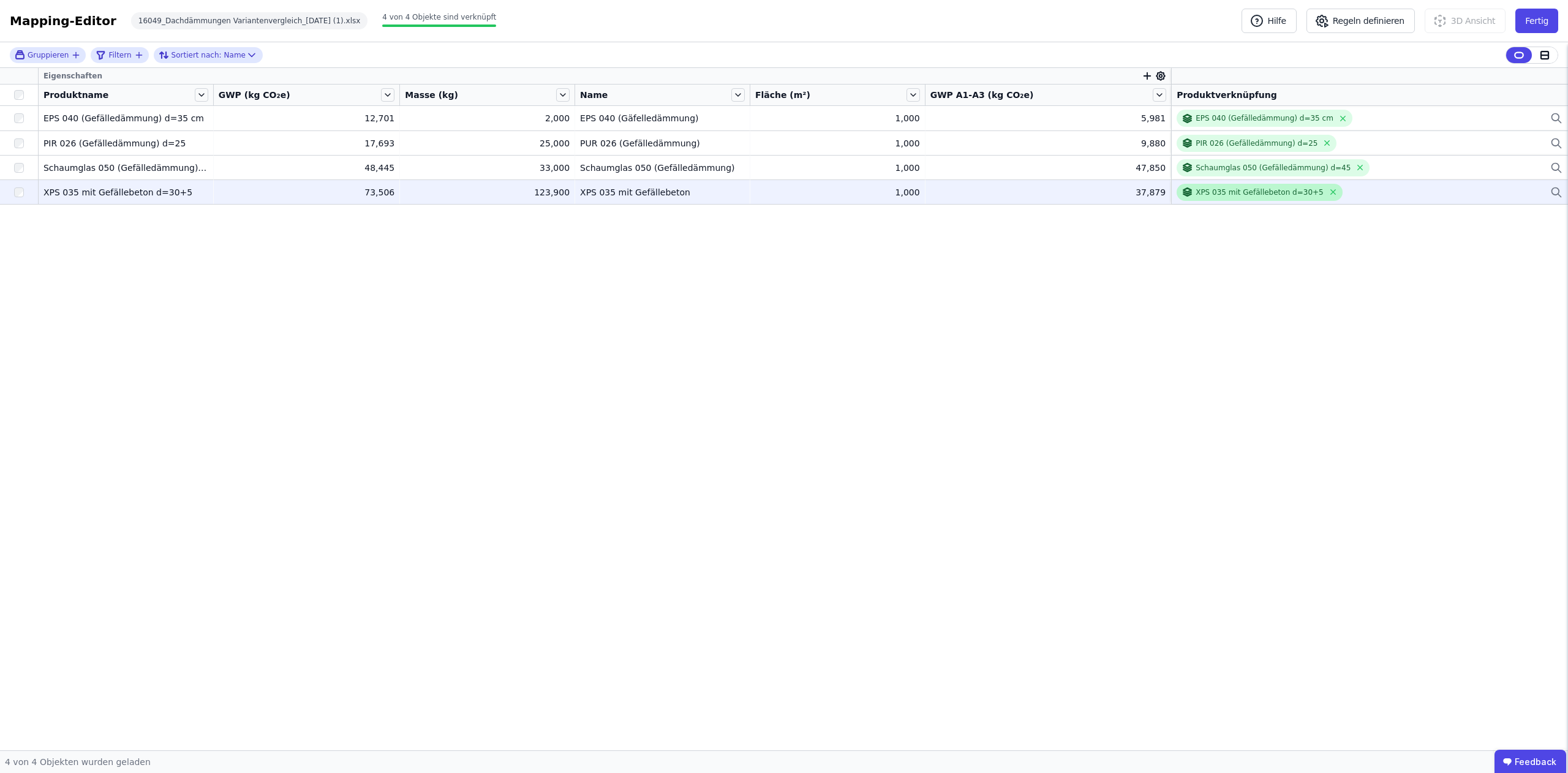
click at [979, 193] on div "XPS 035 mit Gefällebeton d=30+5" at bounding box center [1259, 192] width 128 height 10
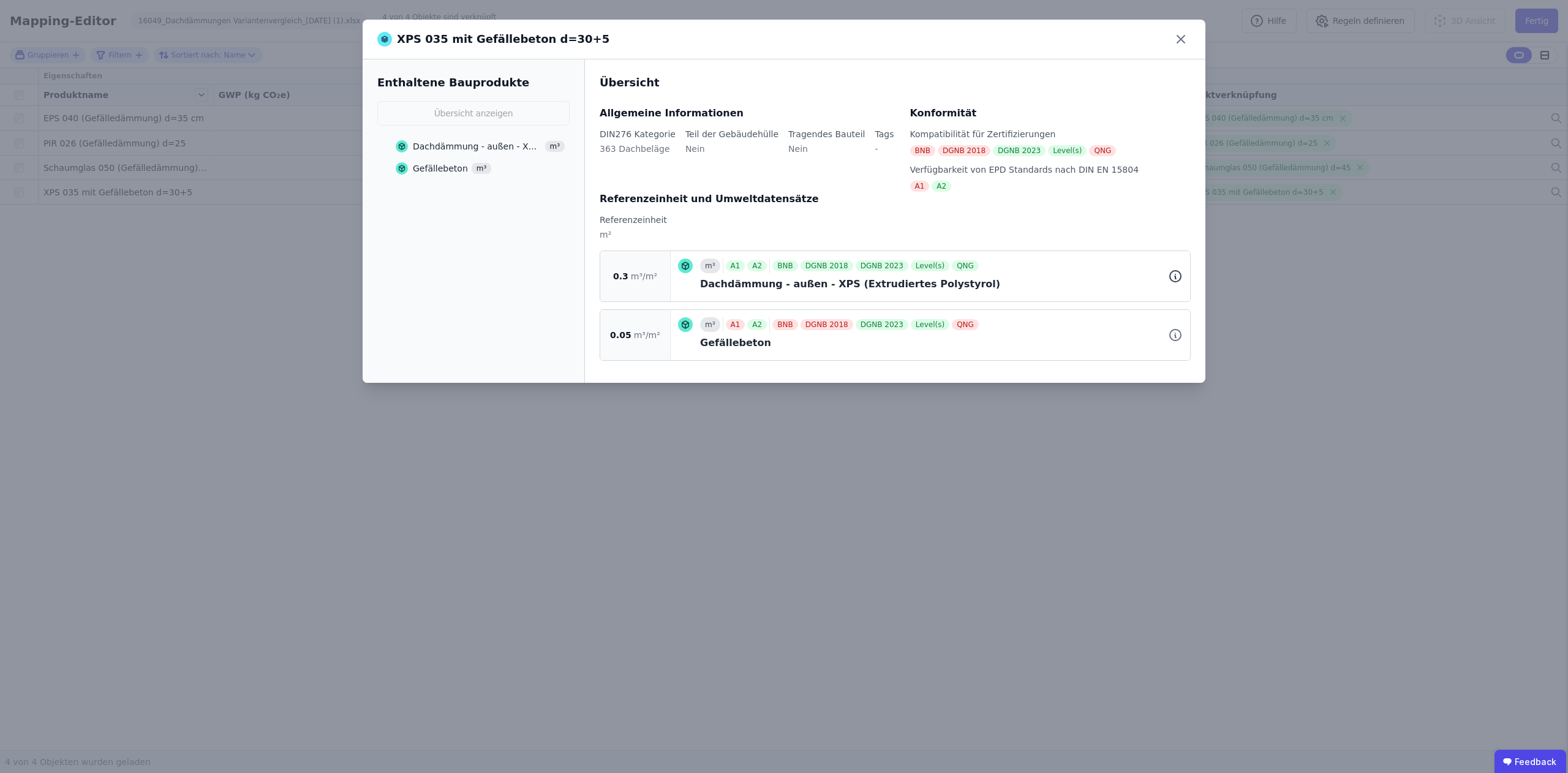
click at [979, 277] on icon at bounding box center [1175, 276] width 15 height 15
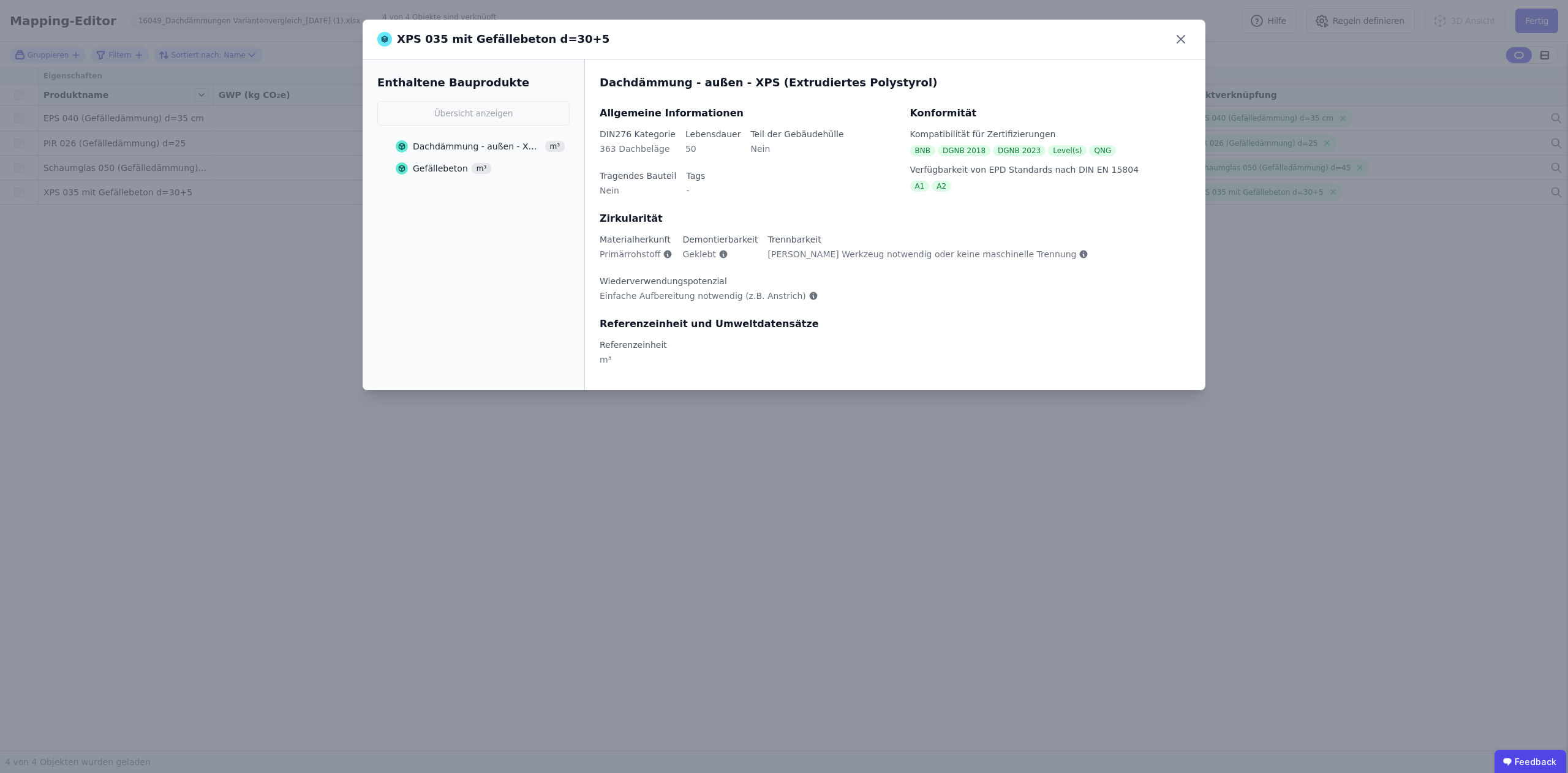
click at [556, 147] on span "m³" at bounding box center [554, 147] width 20 height 11
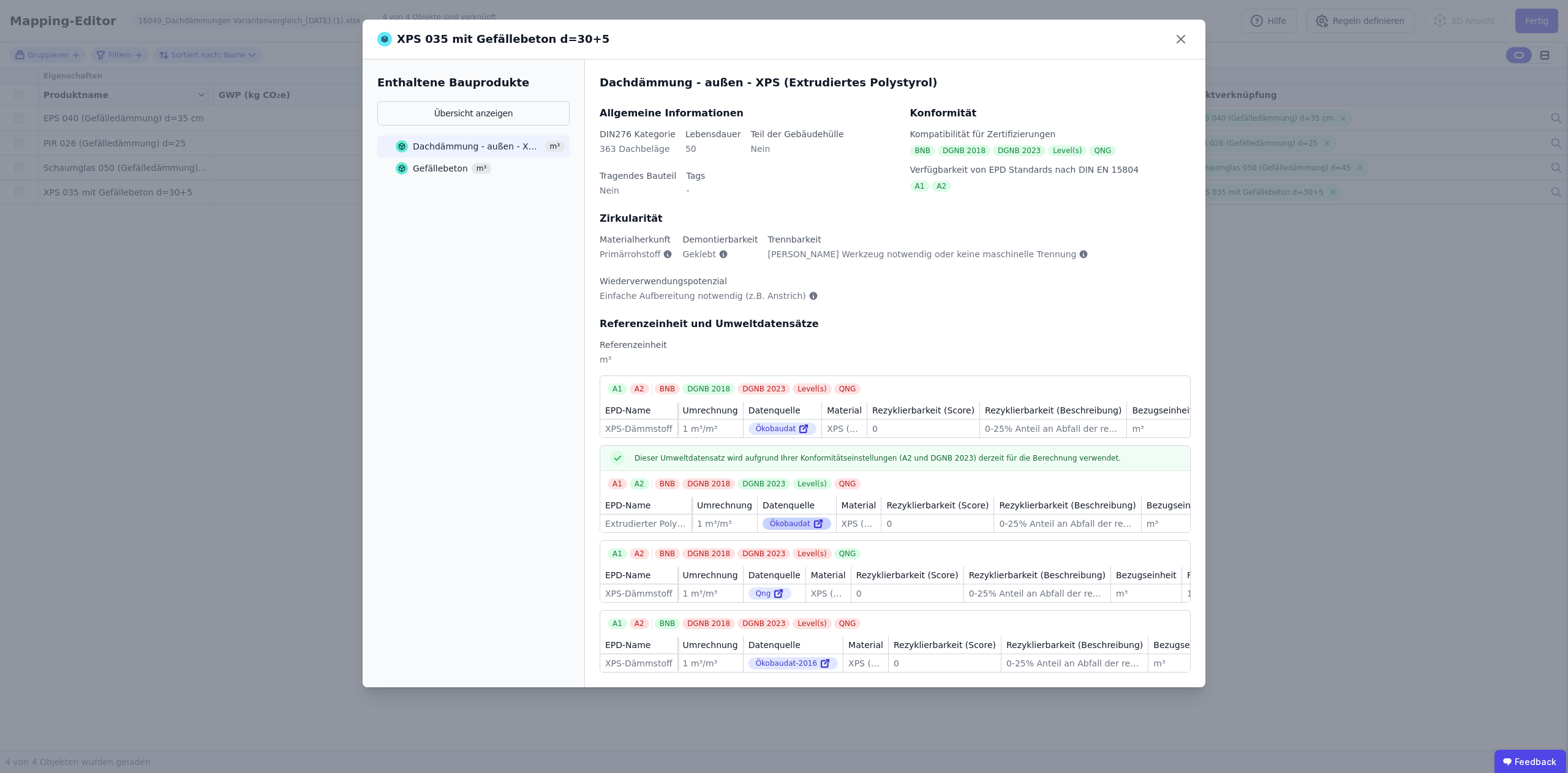
click at [817, 483] on icon at bounding box center [819, 522] width 4 height 4
click at [979, 43] on icon at bounding box center [1180, 39] width 20 height 20
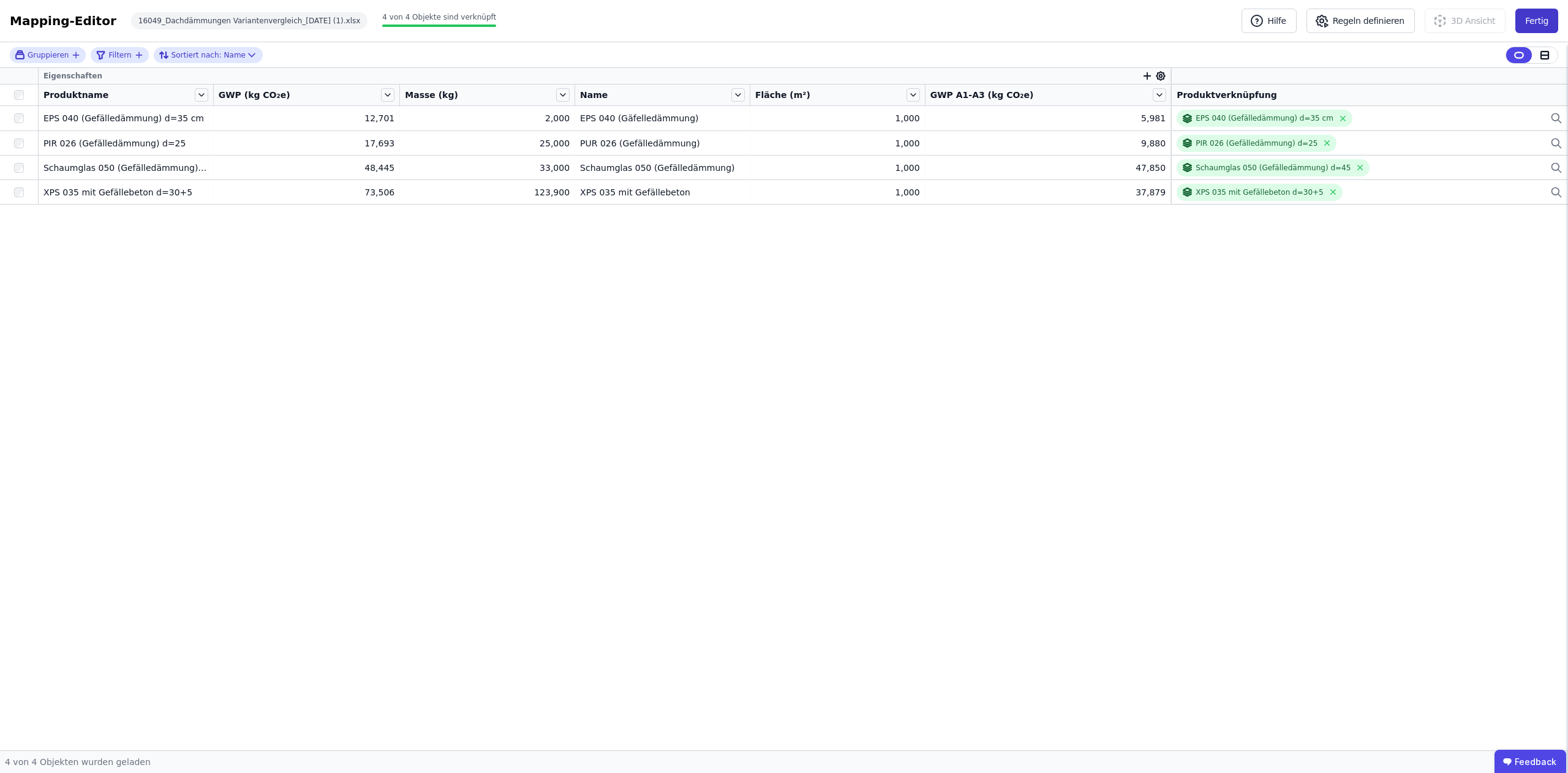
click at [979, 21] on button "Fertig" at bounding box center [1536, 21] width 43 height 24
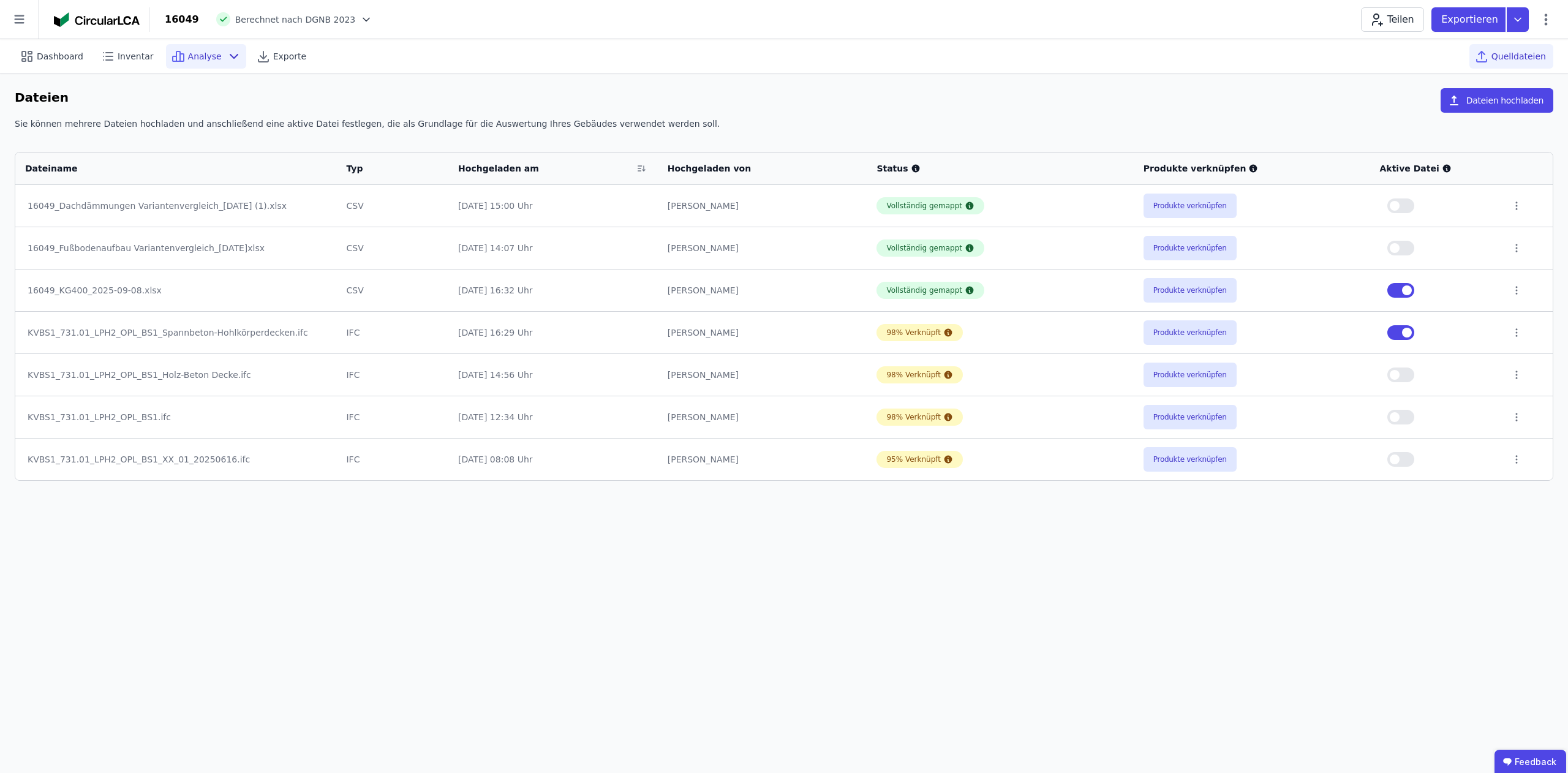
click at [188, 59] on span "Analyse" at bounding box center [204, 56] width 33 height 12
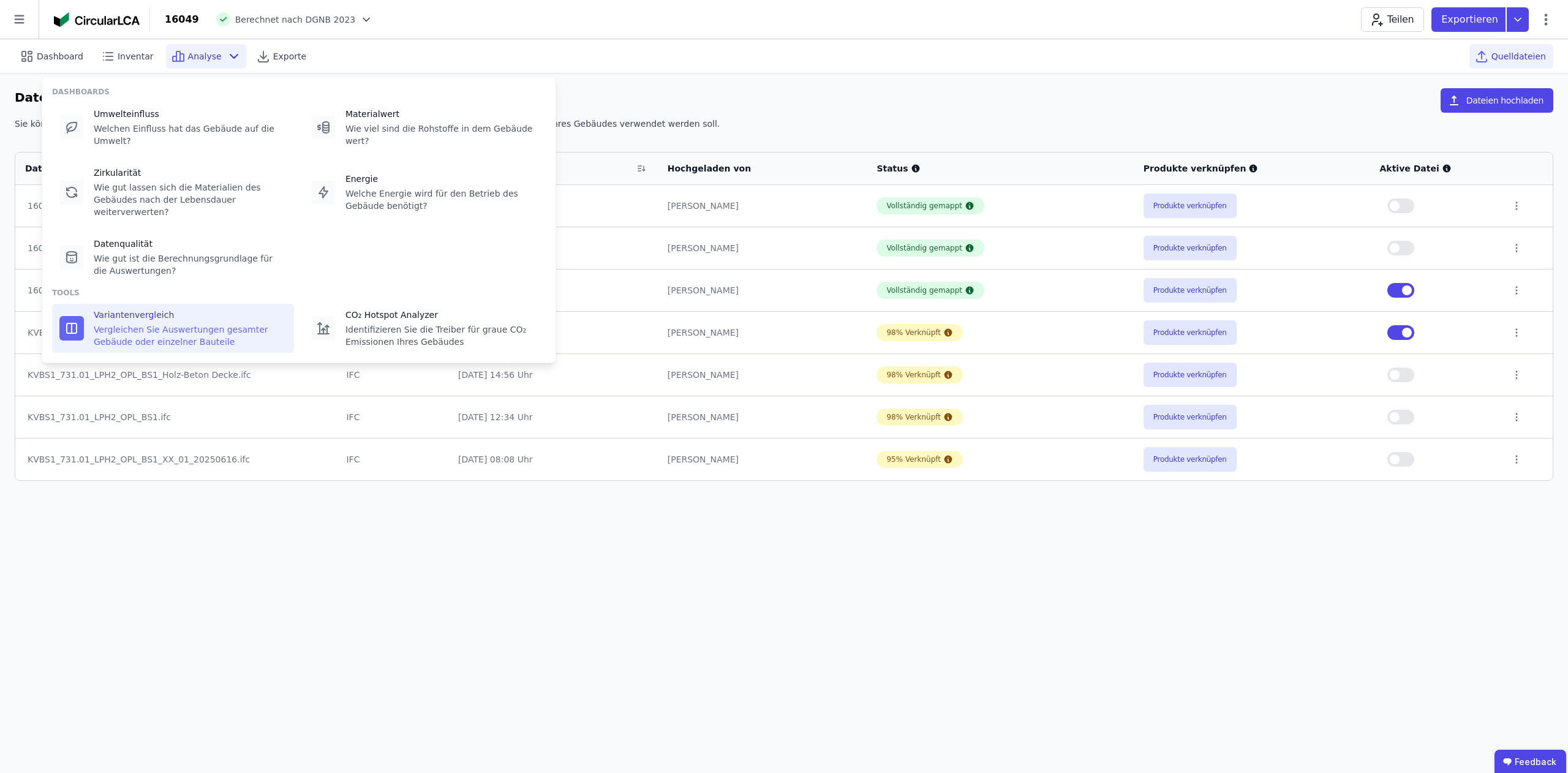
click at [169, 309] on div "Variantenvergleich" at bounding box center [190, 314] width 193 height 12
